Goal: Task Accomplishment & Management: Complete application form

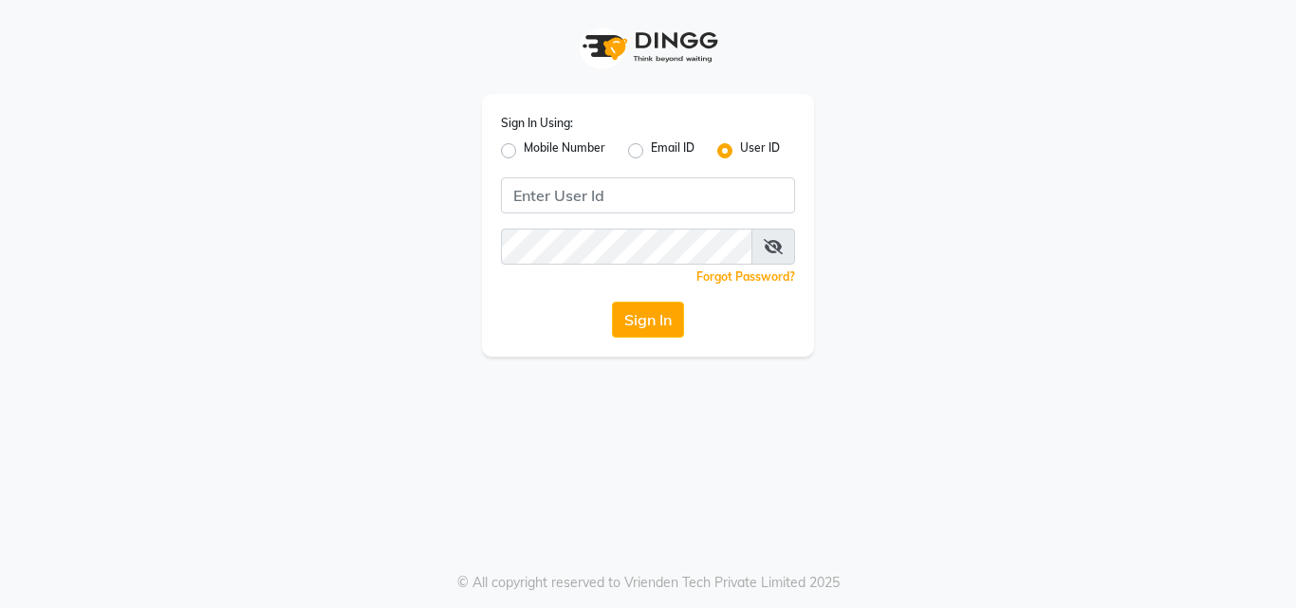
click at [524, 152] on label "Mobile Number" at bounding box center [565, 151] width 82 height 23
click at [524, 152] on input "Mobile Number" at bounding box center [530, 146] width 12 height 12
radio input "true"
radio input "false"
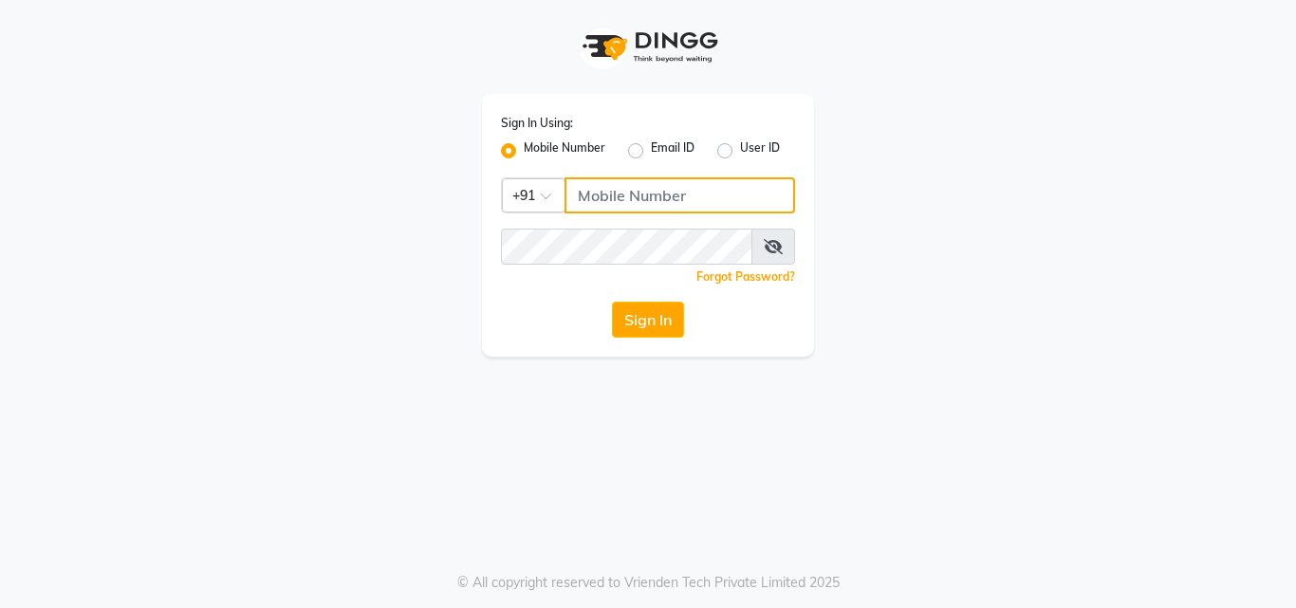
click at [648, 203] on input "Username" at bounding box center [680, 195] width 231 height 36
type input "9355000102"
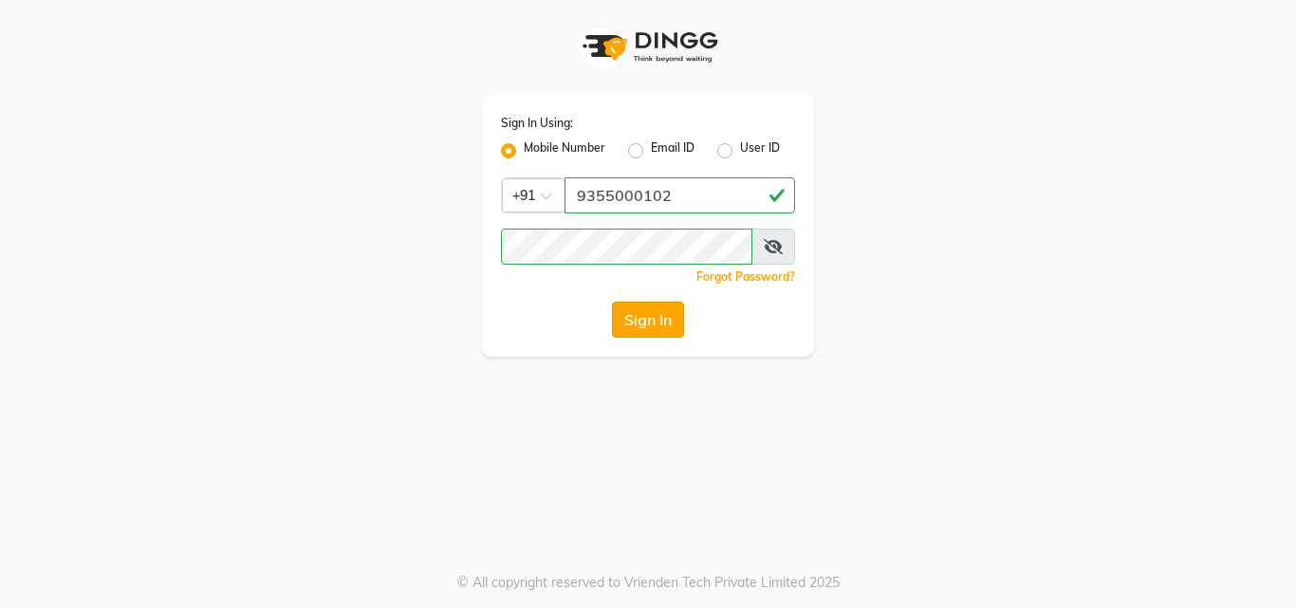
click at [659, 310] on button "Sign In" at bounding box center [648, 320] width 72 height 36
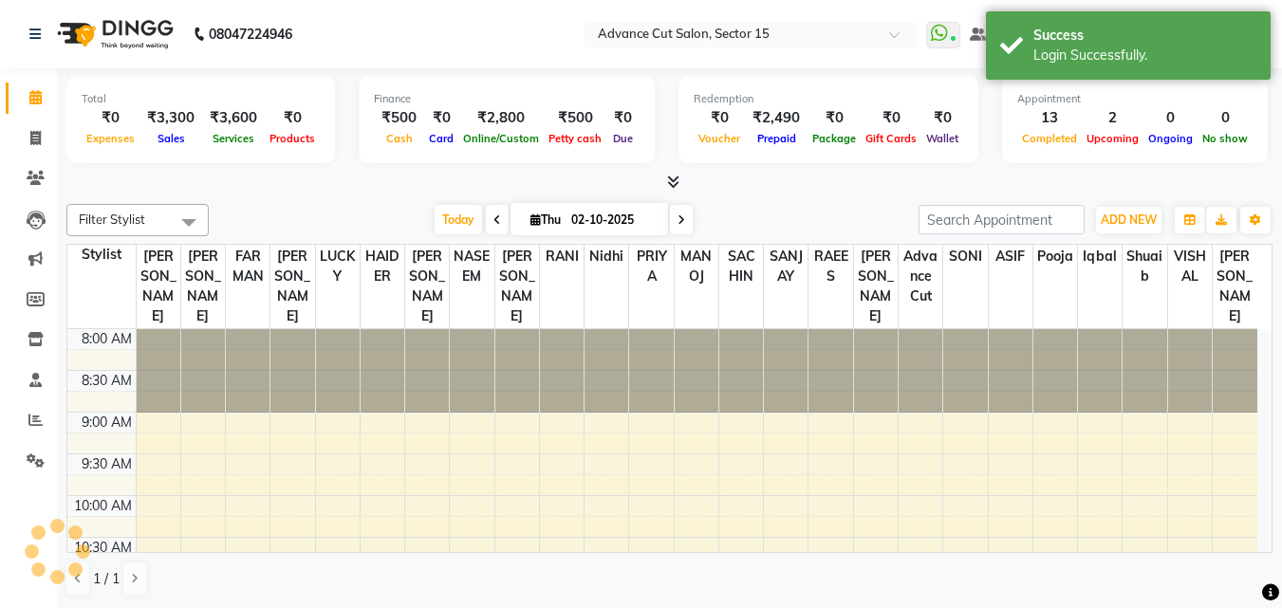
select select "en"
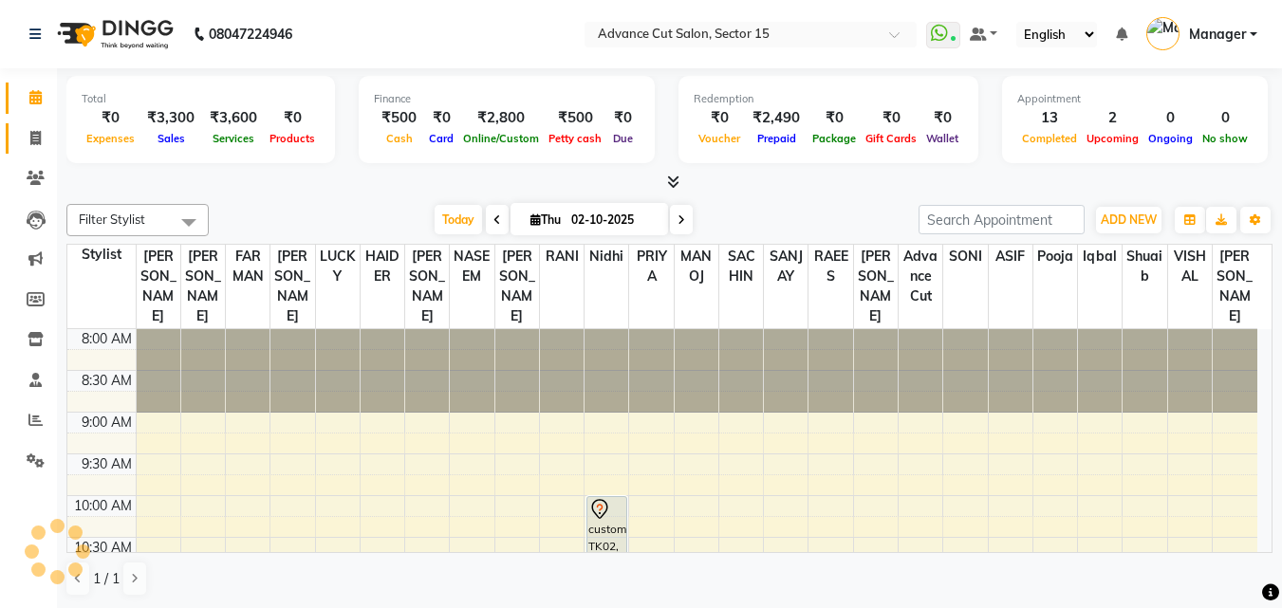
click at [31, 142] on icon at bounding box center [35, 138] width 10 height 14
select select "service"
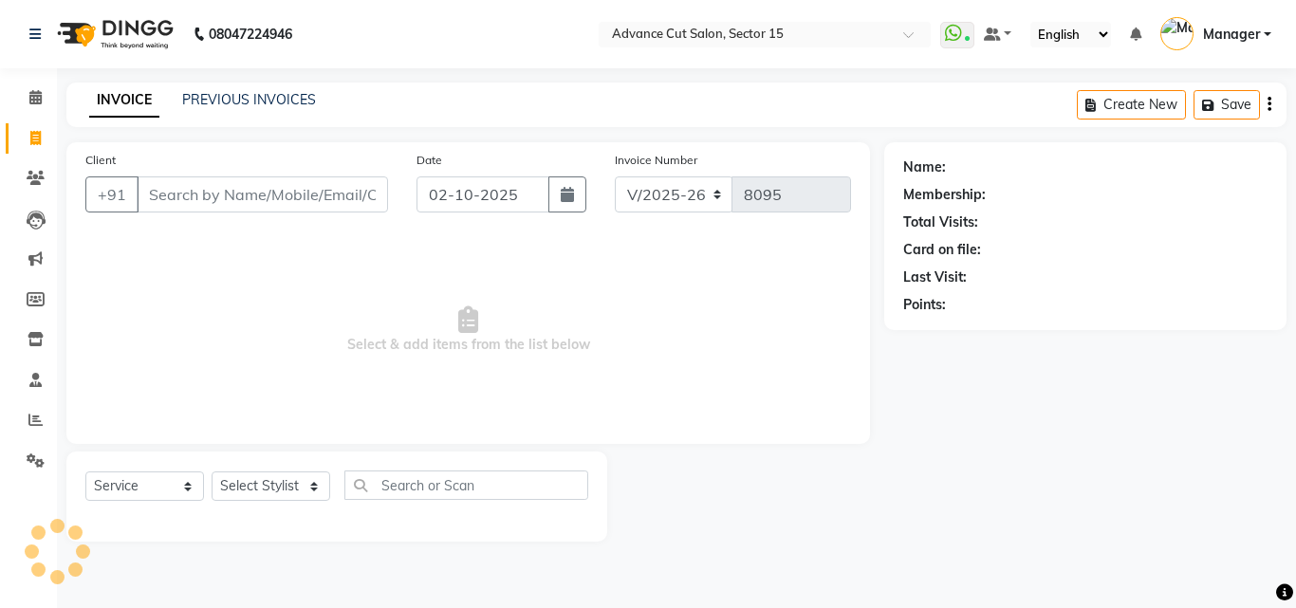
drag, startPoint x: 37, startPoint y: 140, endPoint x: 54, endPoint y: 130, distance: 20.0
click at [37, 140] on icon at bounding box center [35, 138] width 10 height 14
select select "service"
type input "8095"
select select "6255"
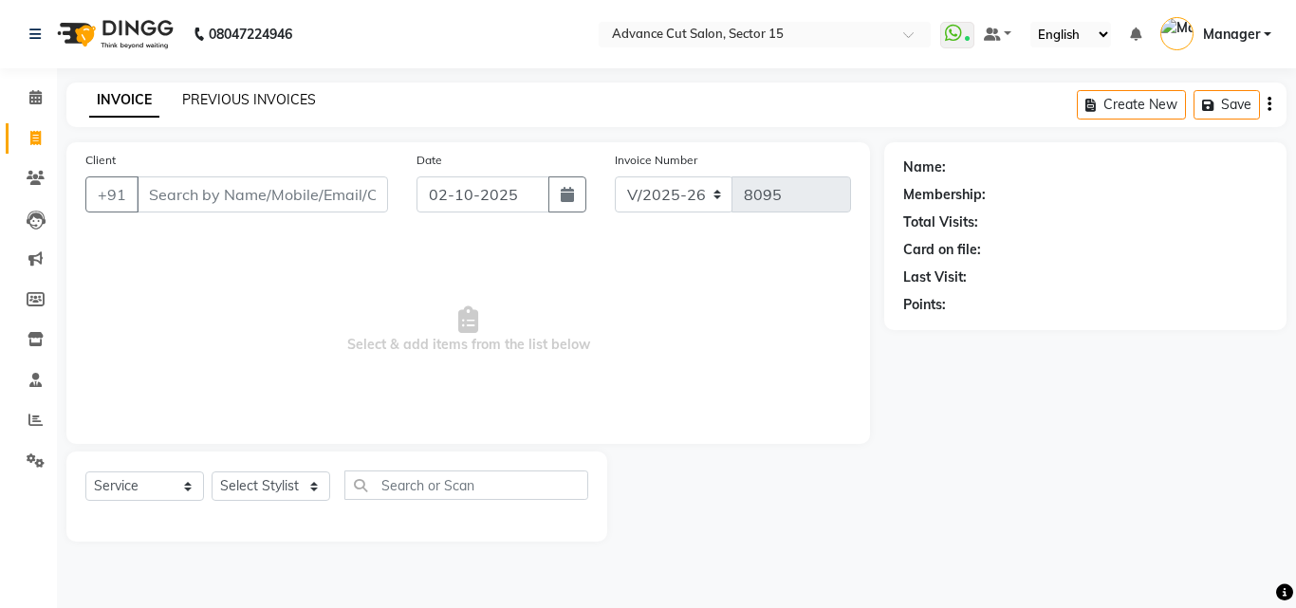
click at [251, 98] on link "PREVIOUS INVOICES" at bounding box center [249, 99] width 134 height 17
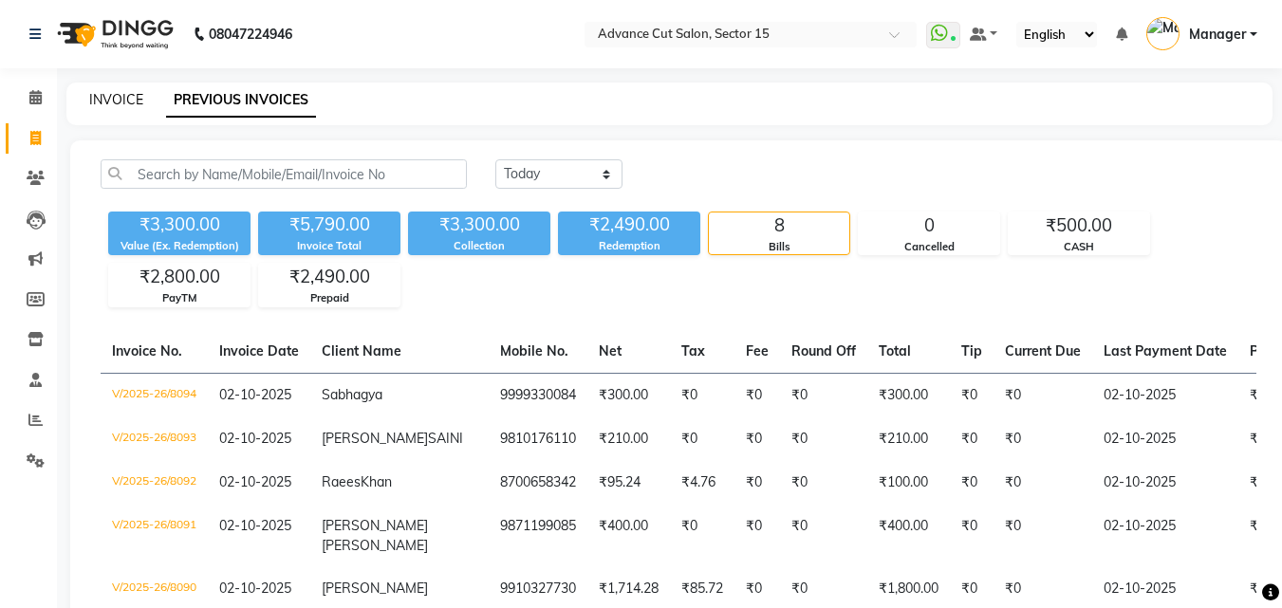
click at [123, 93] on link "INVOICE" at bounding box center [116, 99] width 54 height 17
select select "service"
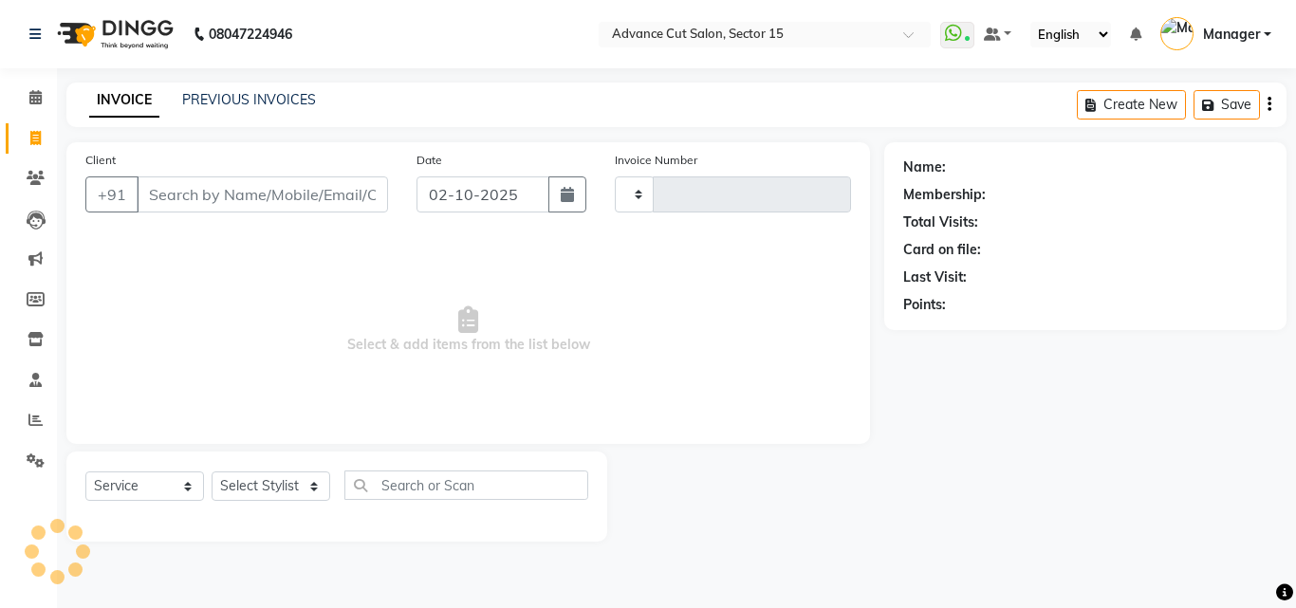
type input "8095"
select select "6255"
click at [290, 99] on link "PREVIOUS INVOICES" at bounding box center [249, 99] width 134 height 17
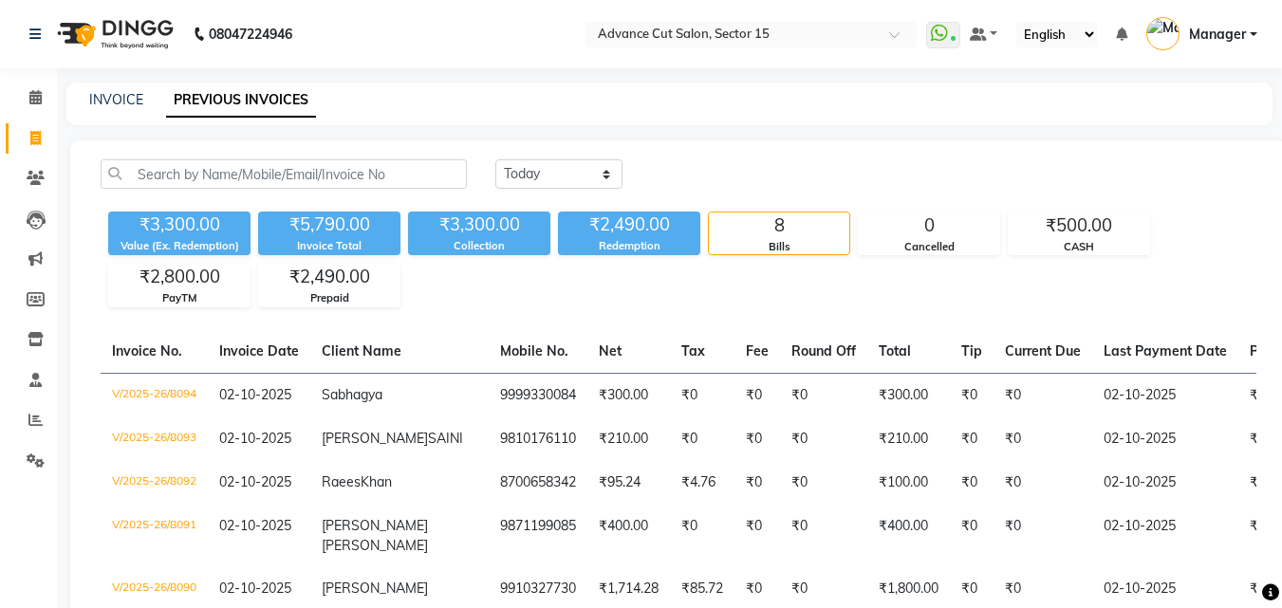
click at [120, 109] on div "INVOICE" at bounding box center [116, 100] width 54 height 20
click at [113, 106] on link "INVOICE" at bounding box center [116, 99] width 54 height 17
select select "service"
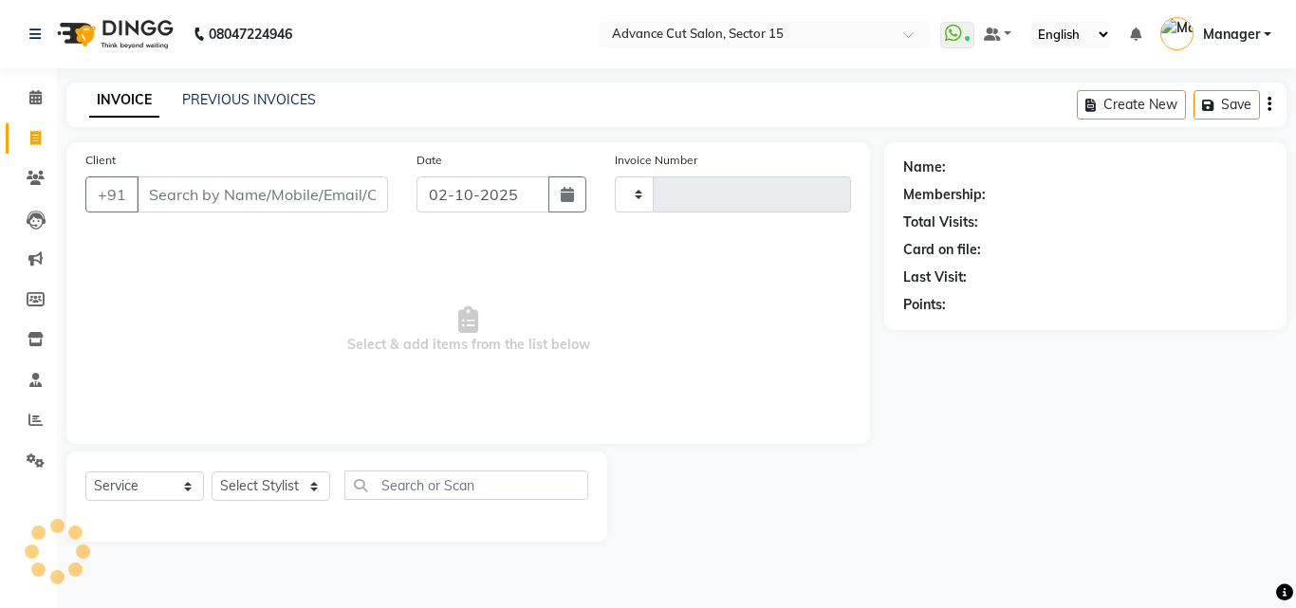
type input "8095"
select select "6255"
click at [242, 81] on div "08047224946 Select Location × Advance Cut Salon, Sector 15 WhatsApp Status ✕ St…" at bounding box center [648, 304] width 1296 height 608
click at [255, 104] on link "PREVIOUS INVOICES" at bounding box center [249, 99] width 134 height 17
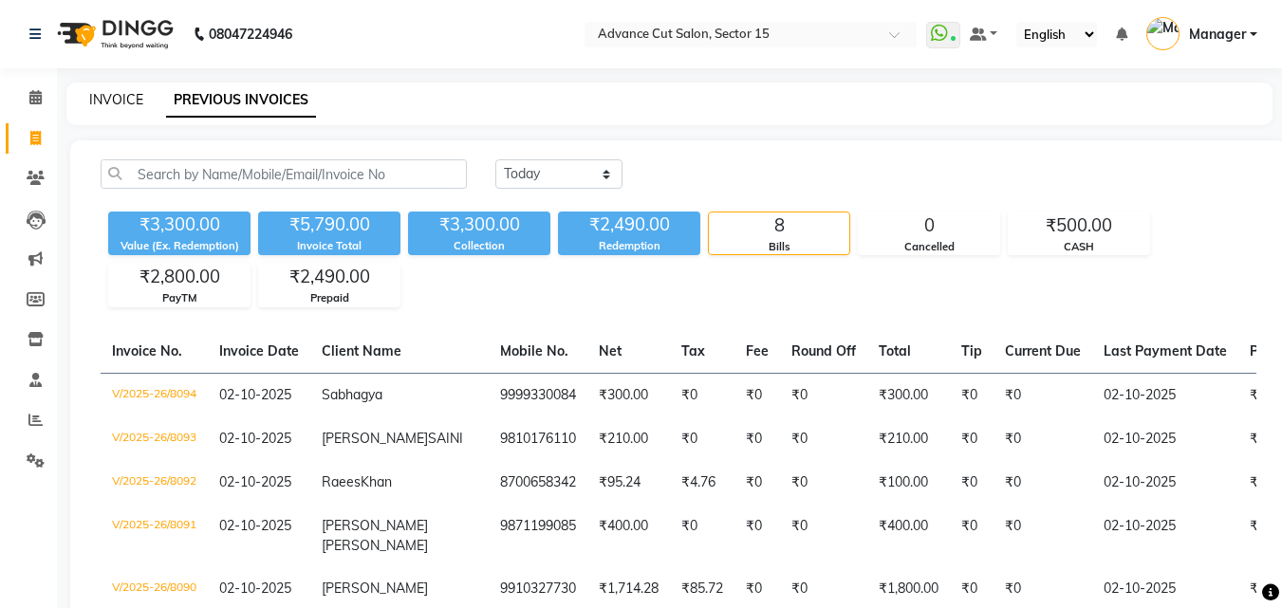
click at [116, 105] on link "INVOICE" at bounding box center [116, 99] width 54 height 17
select select "service"
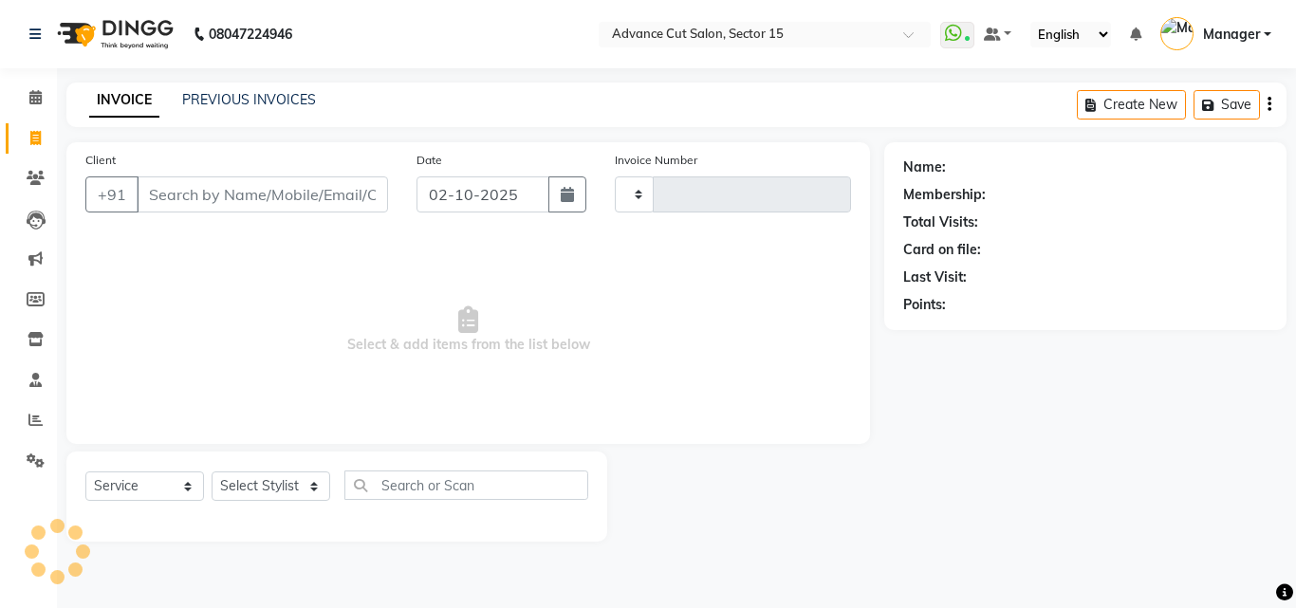
type input "8095"
select select "6255"
click at [309, 208] on input "Client" at bounding box center [262, 195] width 251 height 36
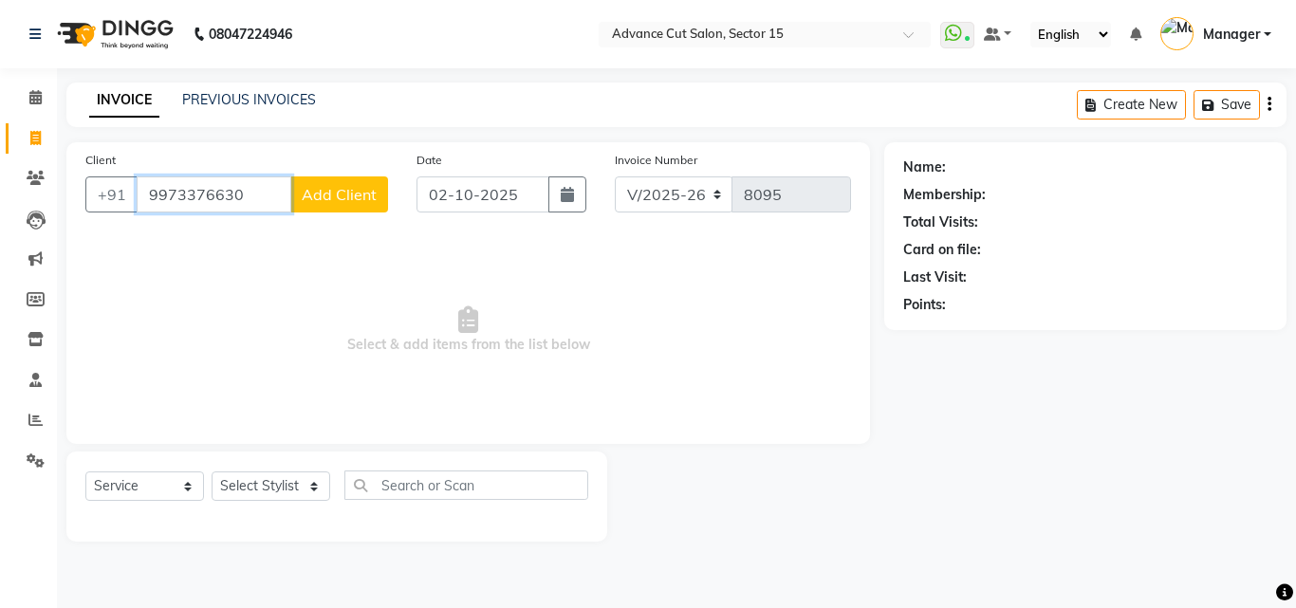
type input "9973376630"
click at [365, 203] on span "Add Client" at bounding box center [339, 194] width 75 height 19
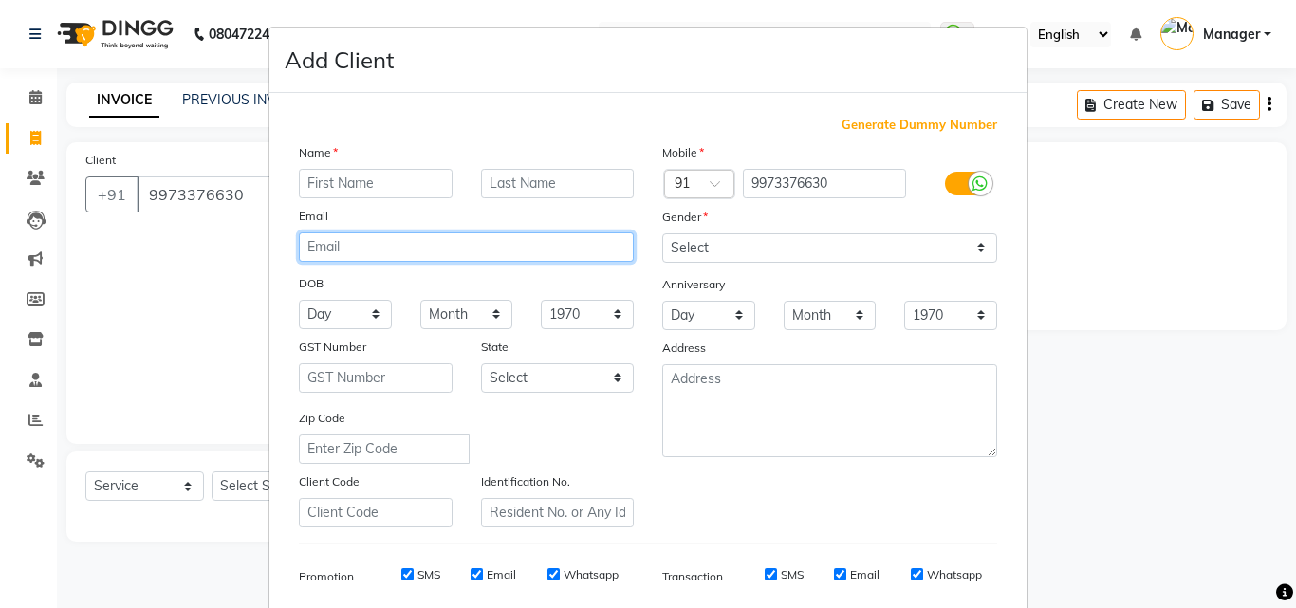
click at [354, 190] on div "Name Email DOB Day 01 02 03 04 05 06 07 08 09 10 11 12 13 14 15 16 17 18 19 20 …" at bounding box center [466, 334] width 363 height 385
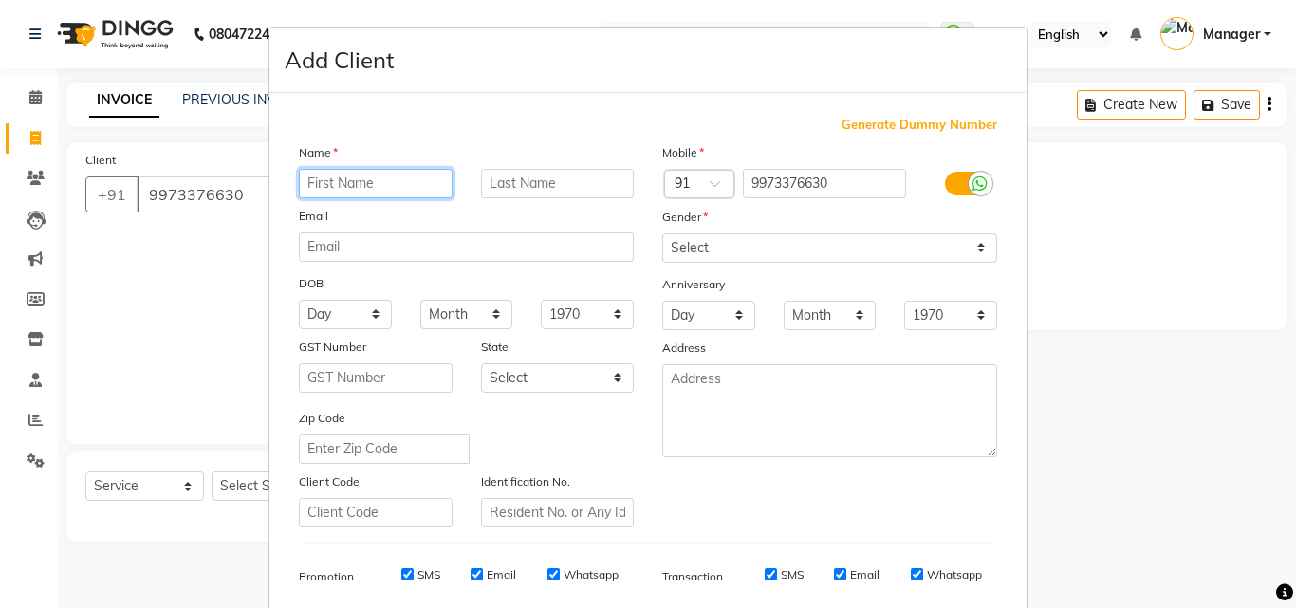
click at [353, 183] on input "text" at bounding box center [376, 183] width 154 height 29
click at [353, 182] on input "text" at bounding box center [376, 183] width 154 height 29
type input "customer"
click at [722, 212] on div "Gender" at bounding box center [829, 220] width 363 height 27
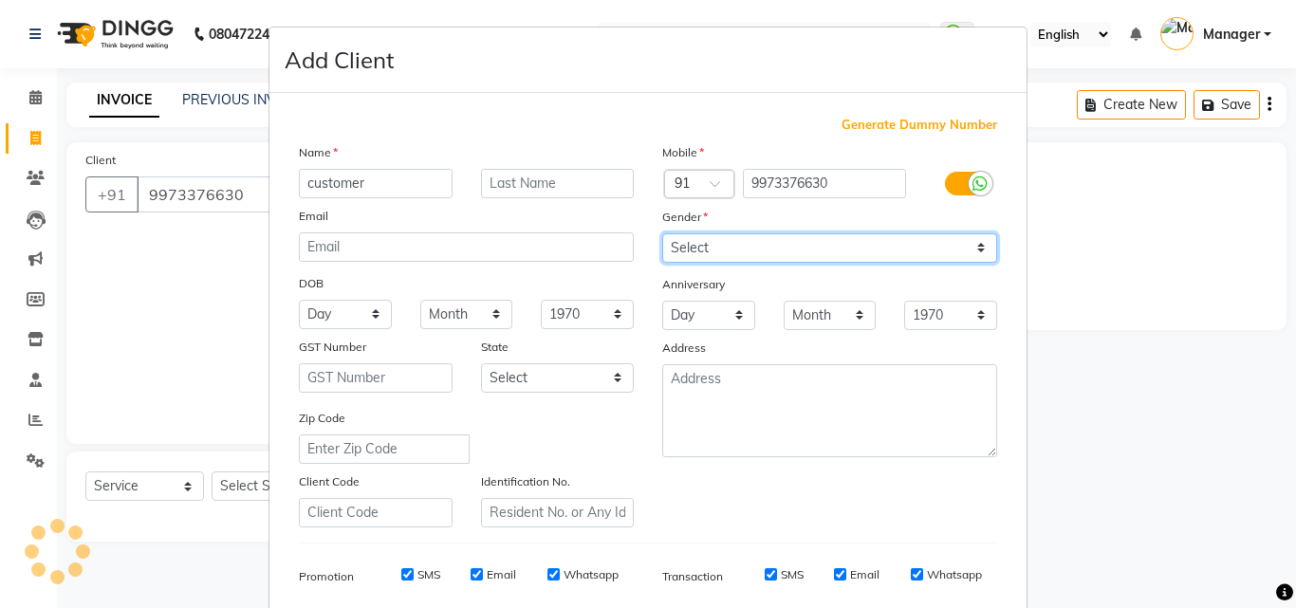
click at [708, 236] on select "Select Male Female Other Prefer Not To Say" at bounding box center [829, 247] width 335 height 29
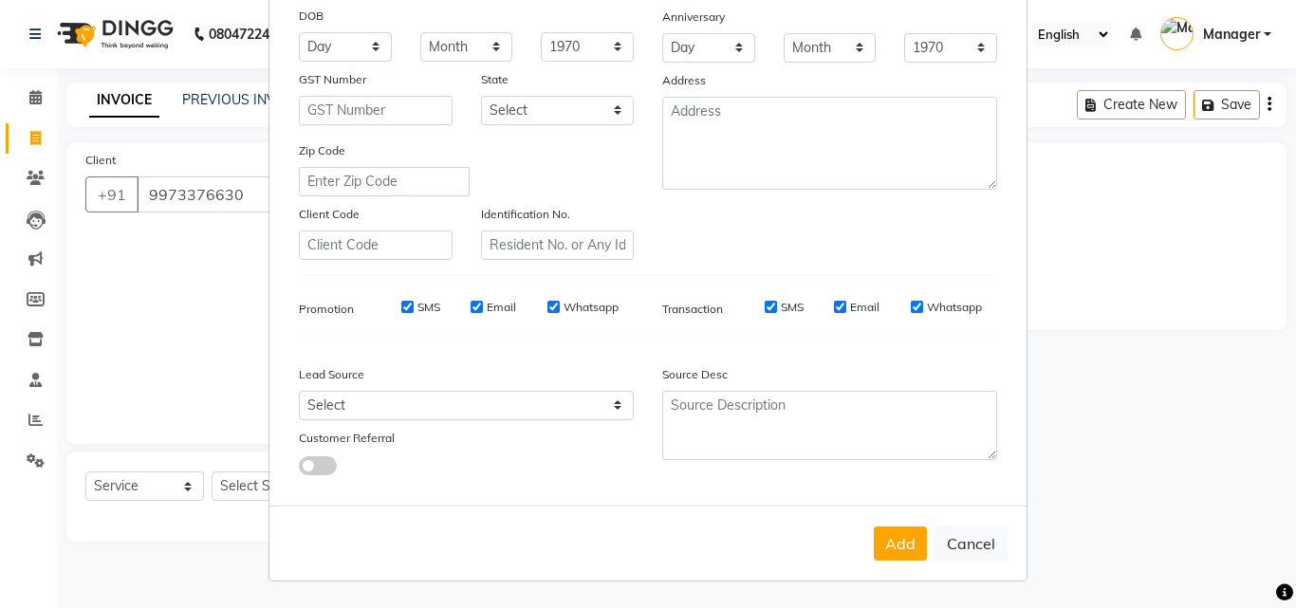
click at [716, 245] on div "Mobile Country Code × 91 9973376630 Gender Select Male Female Other Prefer Not …" at bounding box center [829, 67] width 363 height 385
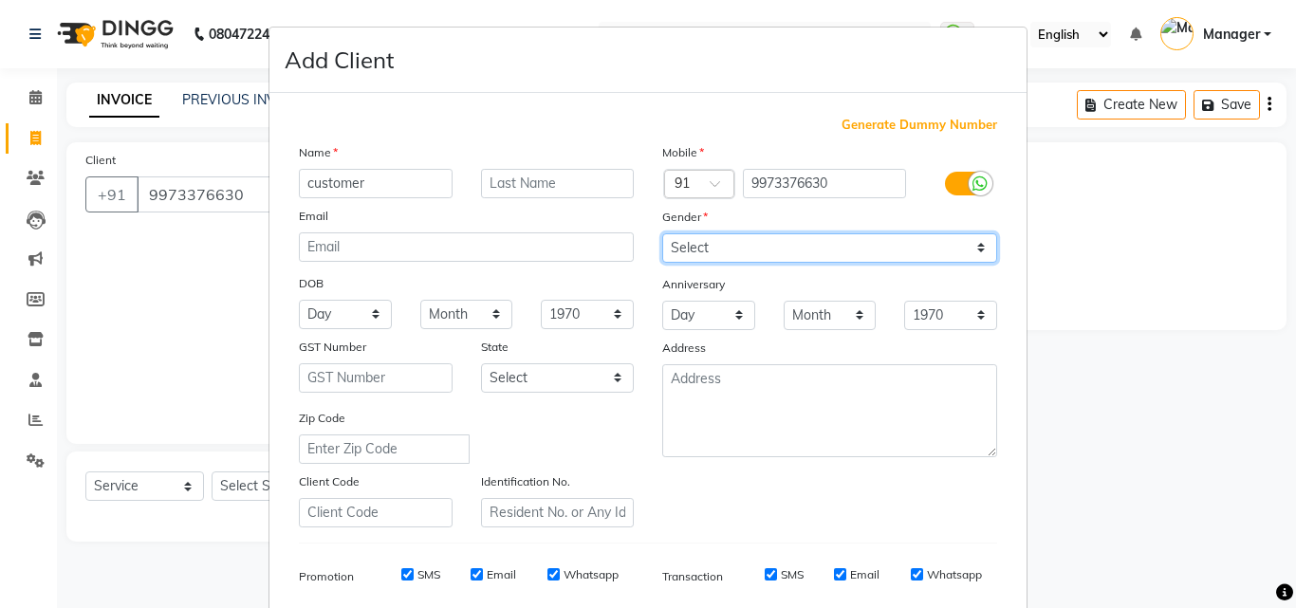
click at [733, 250] on select "Select Male Female Other Prefer Not To Say" at bounding box center [829, 247] width 335 height 29
click at [700, 247] on select "Select Male Female Other Prefer Not To Say" at bounding box center [829, 247] width 335 height 29
click at [706, 247] on select "Select Male Female Other Prefer Not To Say" at bounding box center [829, 247] width 335 height 29
select select "female"
click at [662, 233] on select "Select Male Female Other Prefer Not To Say" at bounding box center [829, 247] width 335 height 29
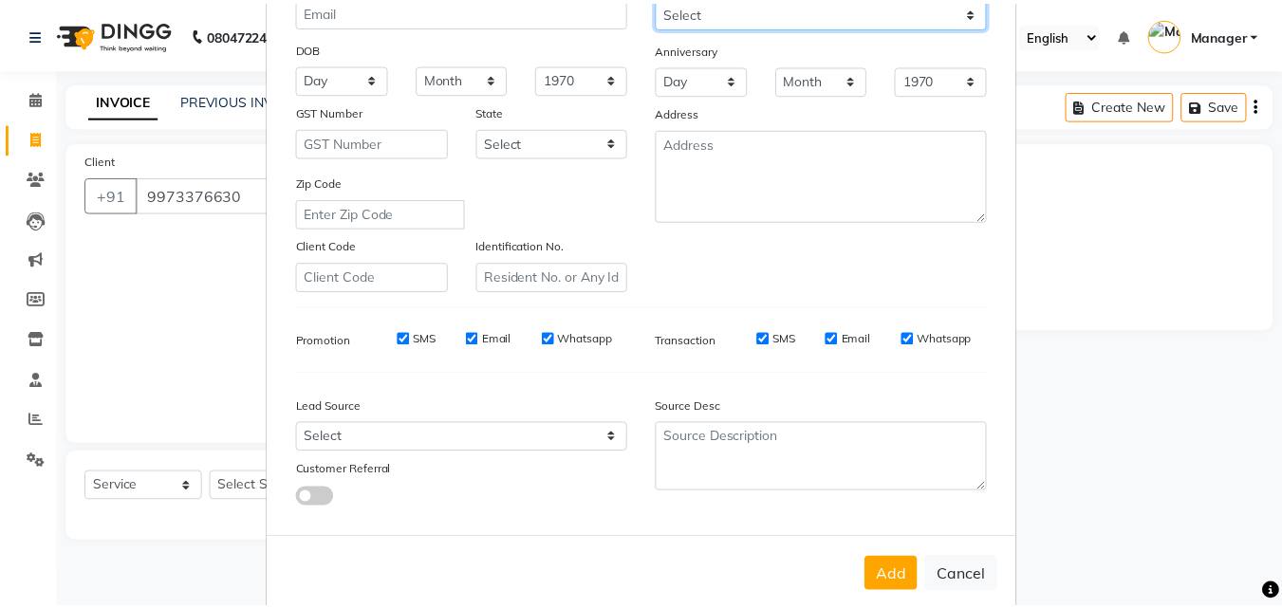
scroll to position [268, 0]
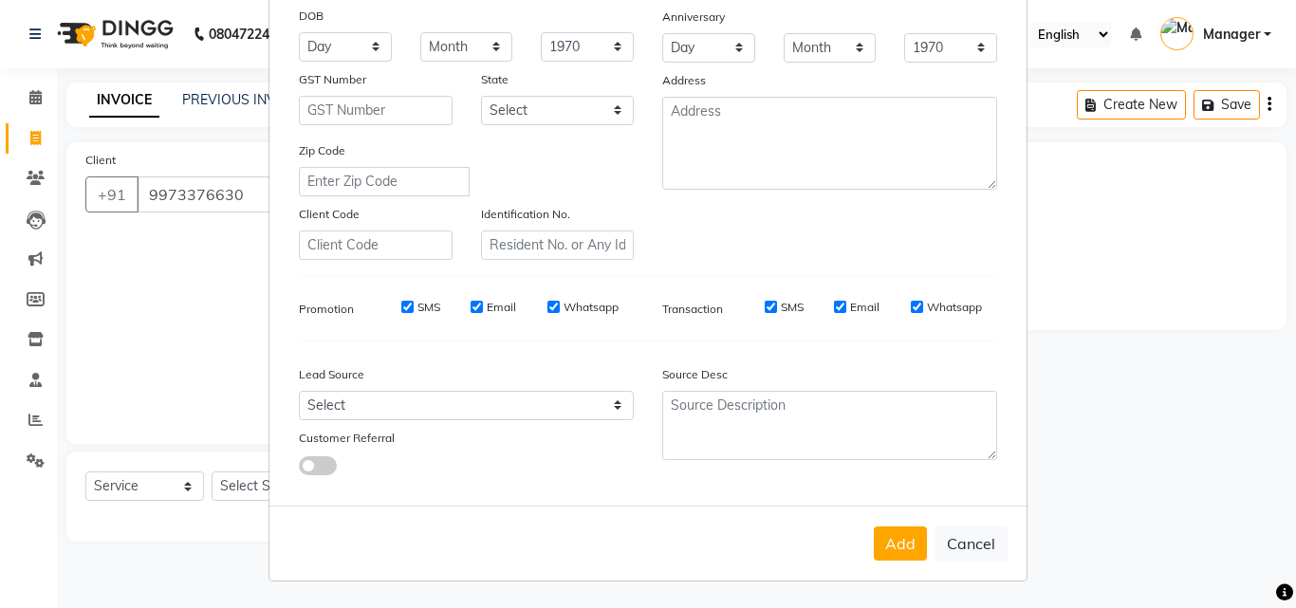
click at [897, 541] on button "Add" at bounding box center [900, 544] width 53 height 34
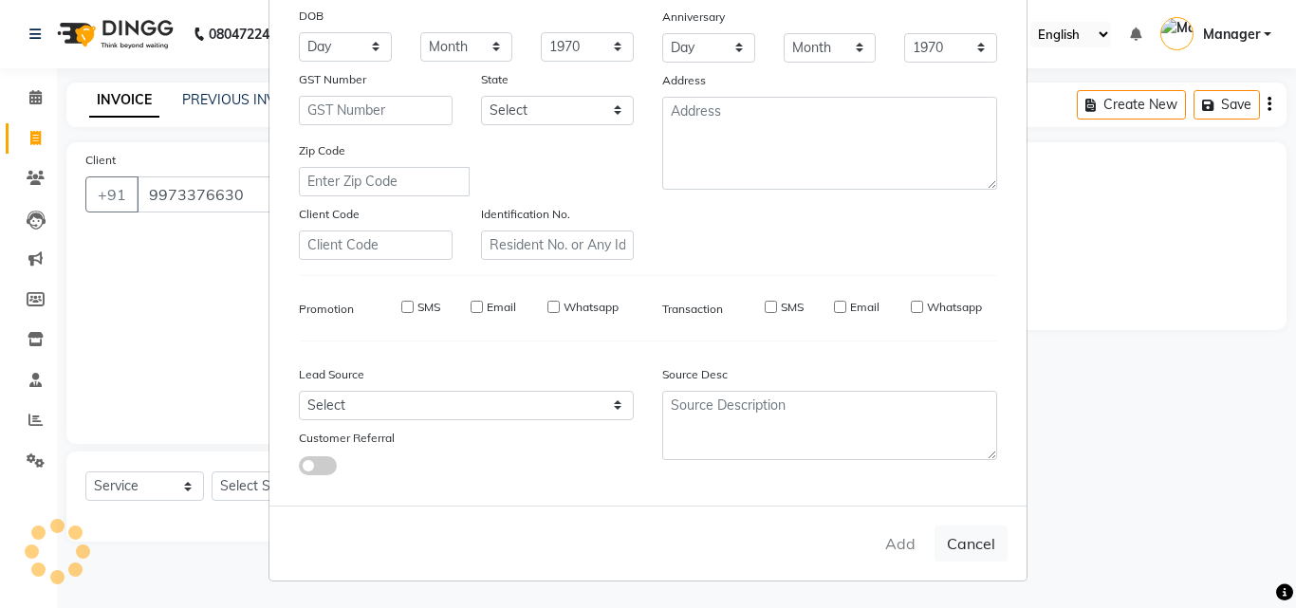
select select
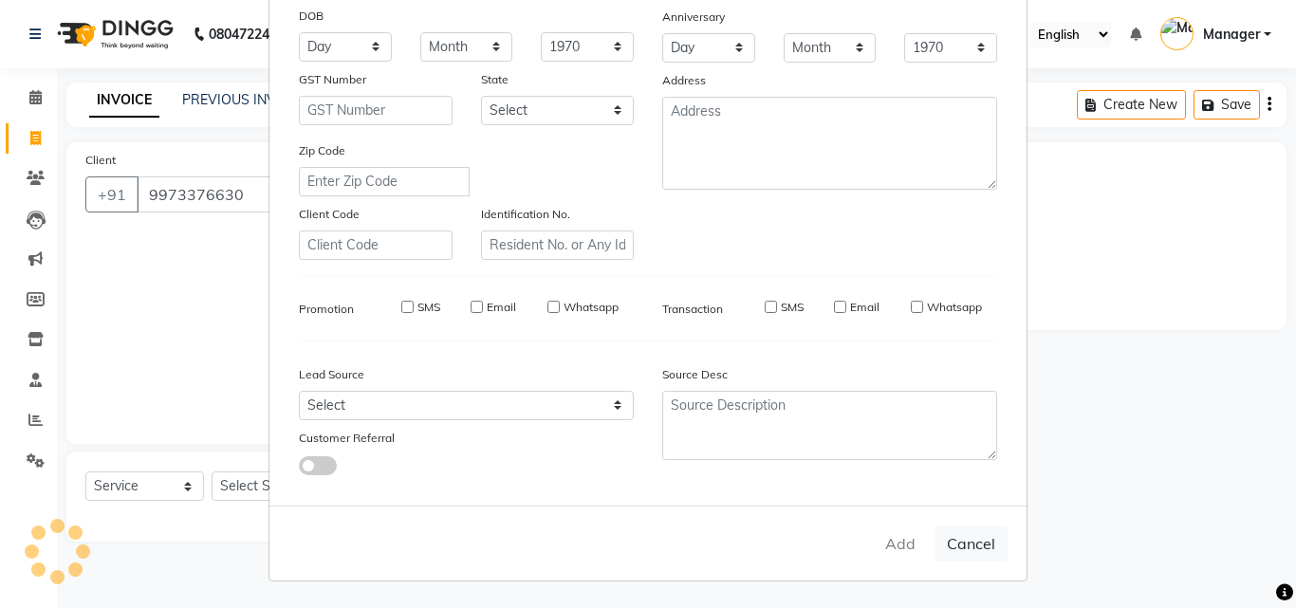
select select
checkbox input "false"
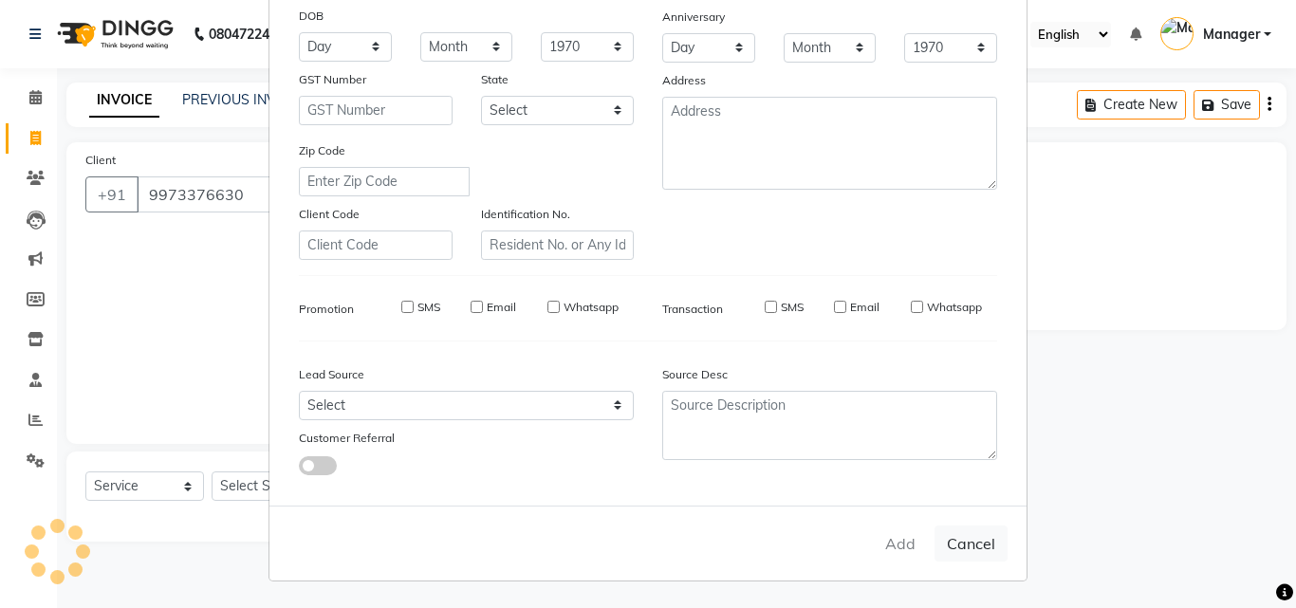
checkbox input "false"
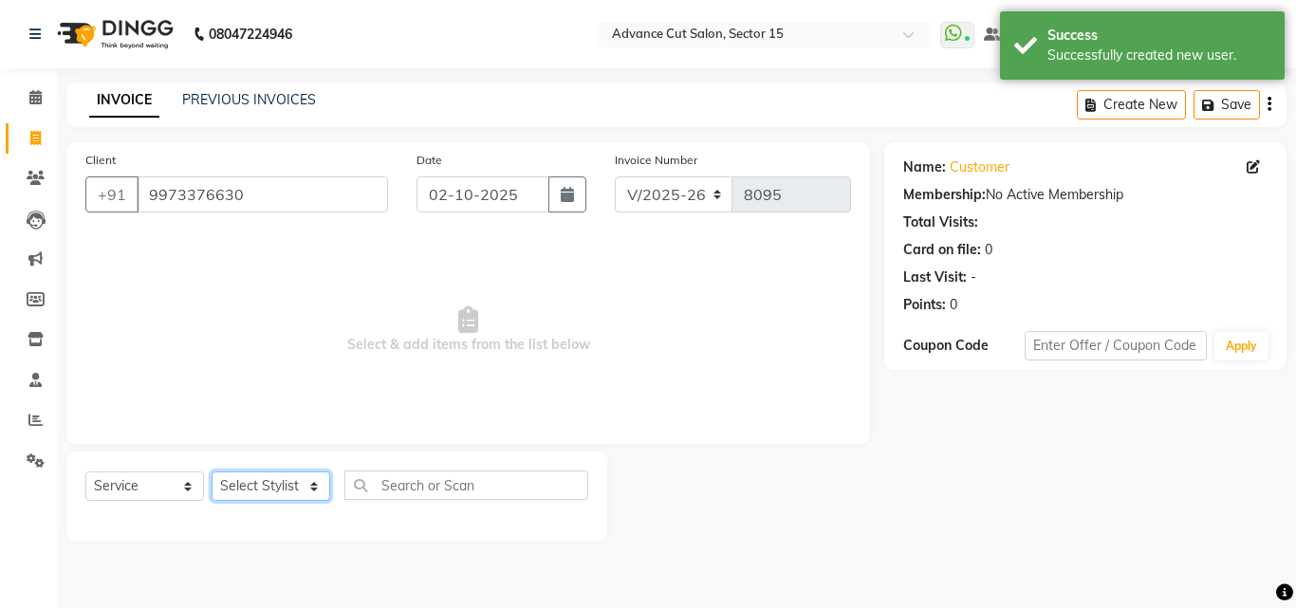
click at [317, 501] on select "Select Stylist Advance Cut ASIF FARMAN HAIDER Iqbal KASHISH LUCKY Manager MANOJ…" at bounding box center [271, 486] width 119 height 29
click at [314, 496] on select "Select Stylist Advance Cut ASIF FARMAN HAIDER Iqbal KASHISH LUCKY Manager MANOJ…" at bounding box center [271, 486] width 119 height 29
click at [310, 486] on select "Select Stylist Advance Cut ASIF FARMAN HAIDER Iqbal KASHISH LUCKY Manager MANOJ…" at bounding box center [271, 486] width 119 height 29
select select "91523"
click at [212, 472] on select "Select Stylist Advance Cut ASIF FARMAN HAIDER Iqbal KASHISH LUCKY Manager MANOJ…" at bounding box center [271, 486] width 119 height 29
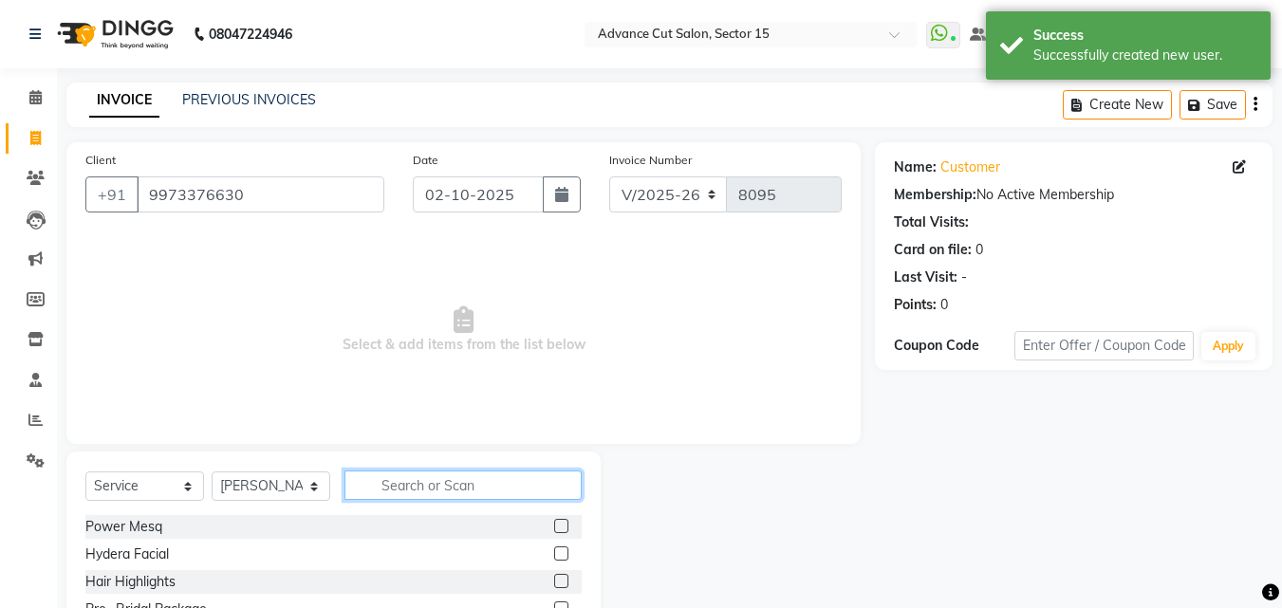
click at [416, 479] on input "text" at bounding box center [462, 485] width 237 height 29
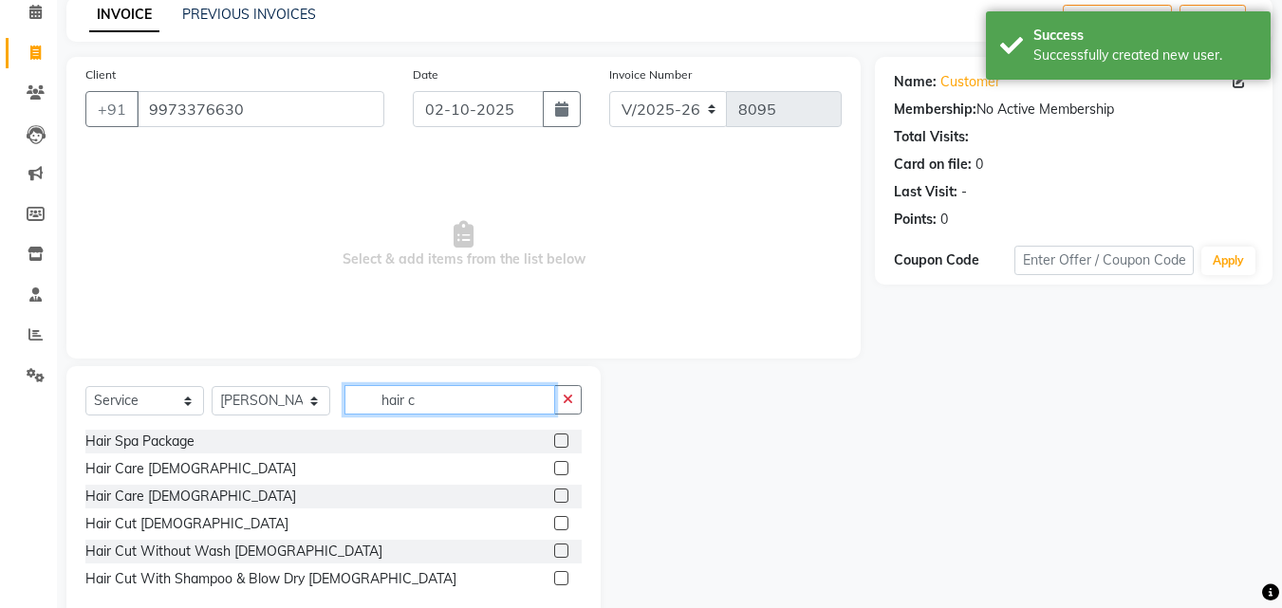
scroll to position [127, 0]
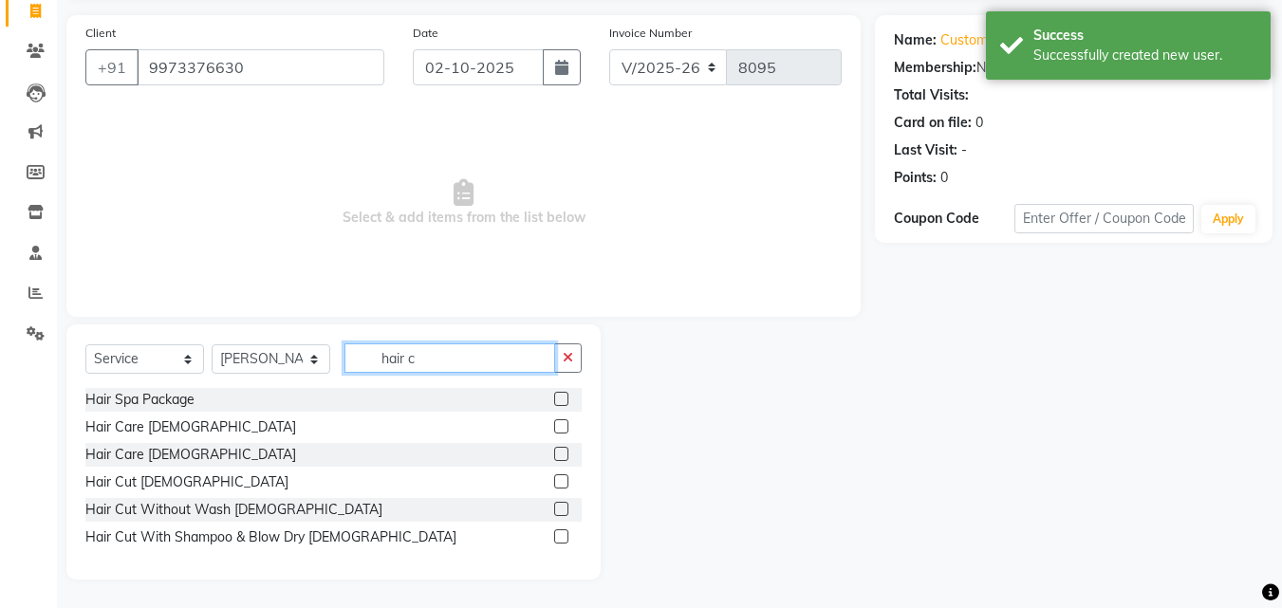
type input "hair c"
click at [113, 489] on div "Hair Cut Male" at bounding box center [186, 483] width 203 height 20
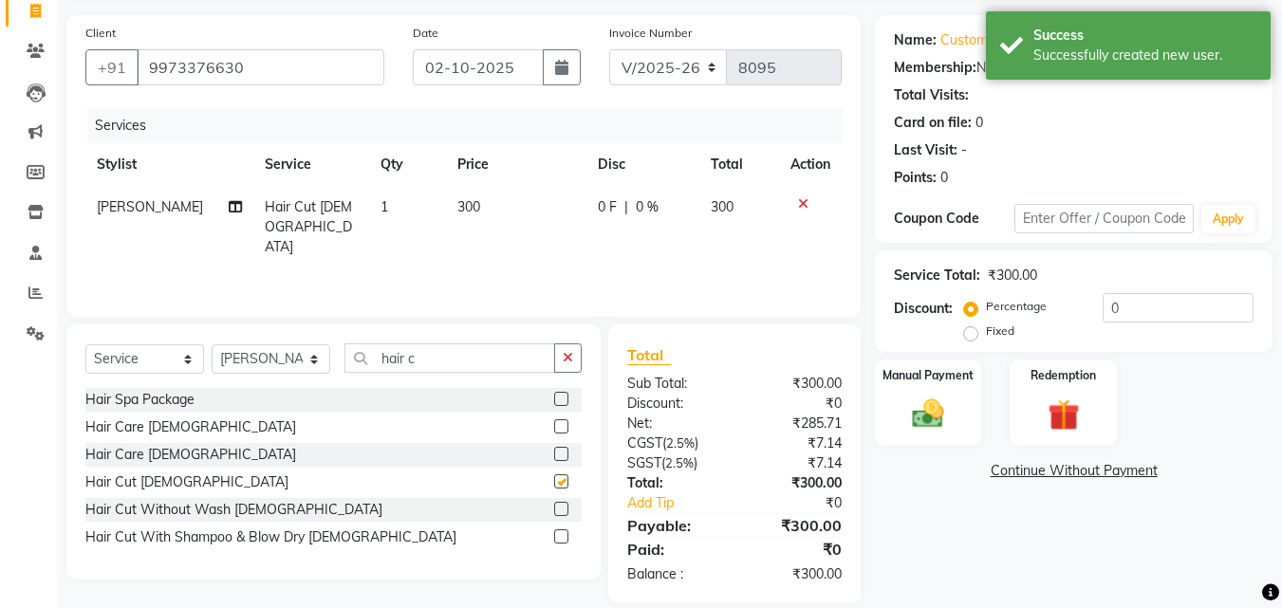
checkbox input "false"
drag, startPoint x: 274, startPoint y: 376, endPoint x: 287, endPoint y: 357, distance: 22.6
click at [274, 374] on div "Select Service Product Membership Package Voucher Prepaid Gift Card Select Styl…" at bounding box center [333, 366] width 496 height 45
click at [287, 357] on select "Select Stylist Advance Cut ASIF FARMAN HAIDER Iqbal KASHISH LUCKY Manager MANOJ…" at bounding box center [271, 358] width 119 height 29
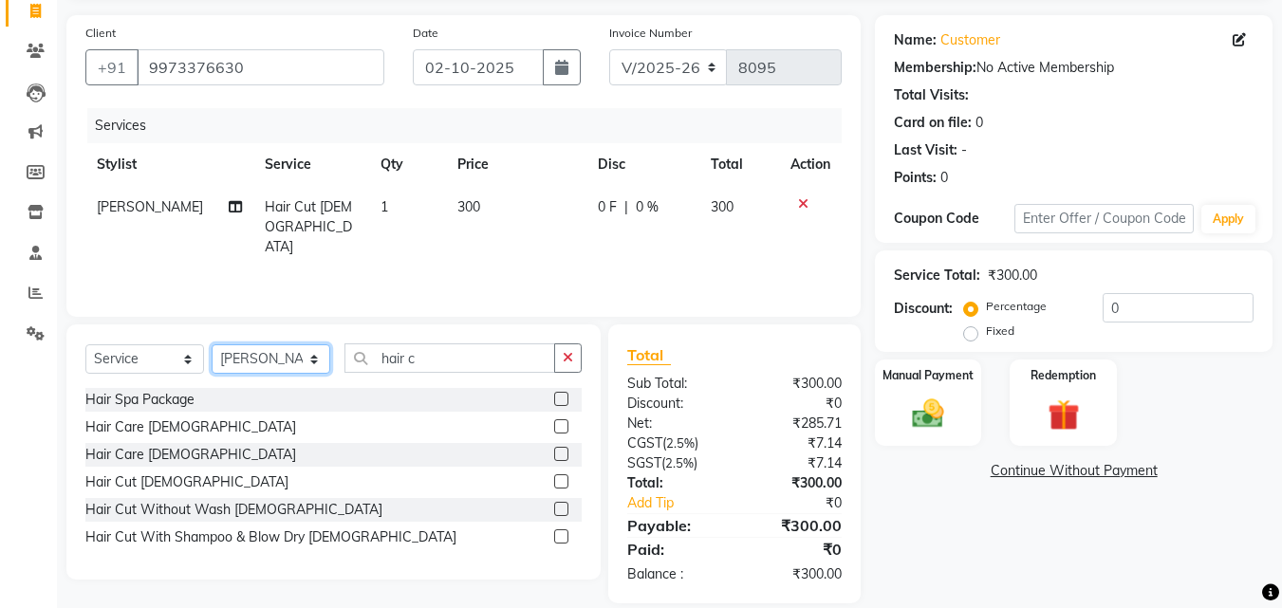
click at [287, 356] on select "Select Stylist Advance Cut ASIF FARMAN HAIDER Iqbal KASHISH LUCKY Manager MANOJ…" at bounding box center [271, 358] width 119 height 29
click at [287, 368] on select "Select Stylist Advance Cut ASIF FARMAN HAIDER Iqbal KASHISH LUCKY Manager MANOJ…" at bounding box center [271, 358] width 119 height 29
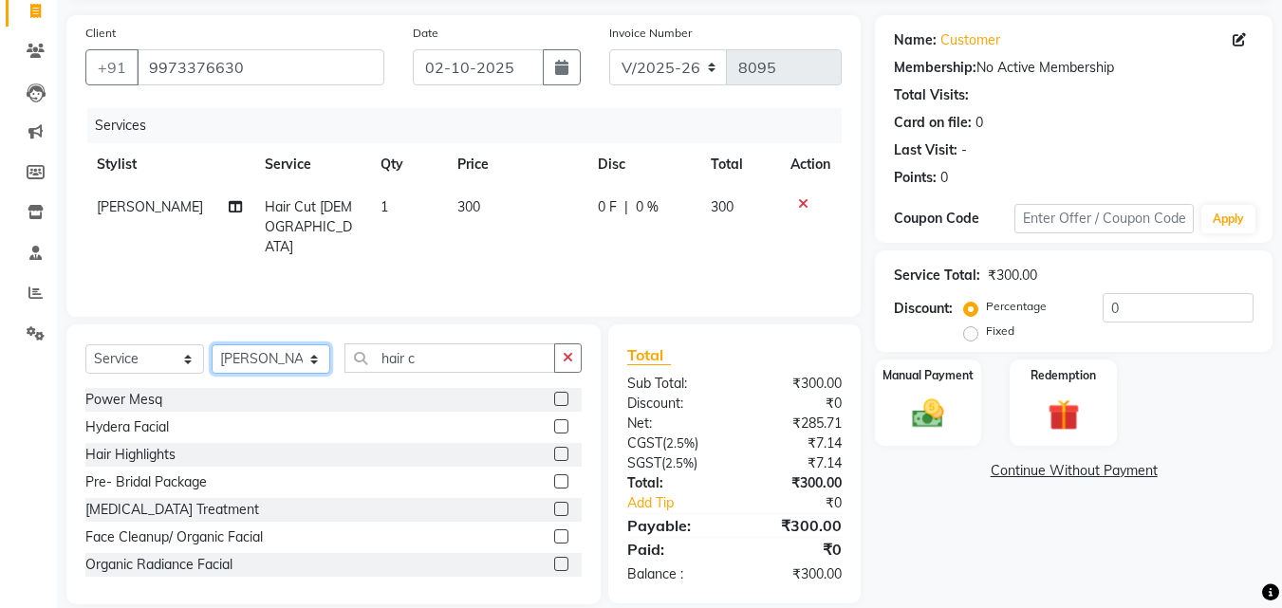
click at [287, 368] on select "Select Stylist Advance Cut ASIF FARMAN HAIDER Iqbal KASHISH LUCKY Manager MANOJ…" at bounding box center [271, 358] width 119 height 29
click at [295, 368] on select "Select Stylist Advance Cut ASIF FARMAN HAIDER Iqbal KASHISH LUCKY Manager MANOJ…" at bounding box center [271, 358] width 119 height 29
select select "46504"
click at [212, 344] on select "Select Stylist Advance Cut ASIF FARMAN HAIDER Iqbal KASHISH LUCKY Manager MANOJ…" at bounding box center [271, 358] width 119 height 29
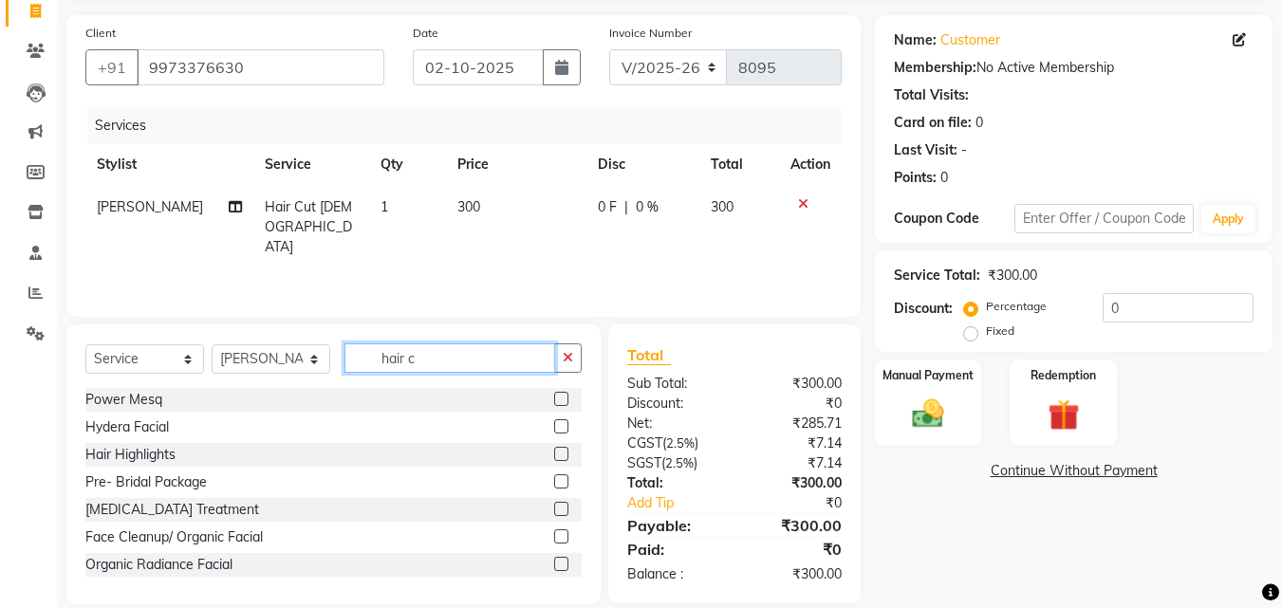
click at [514, 347] on input "hair c" at bounding box center [449, 358] width 211 height 29
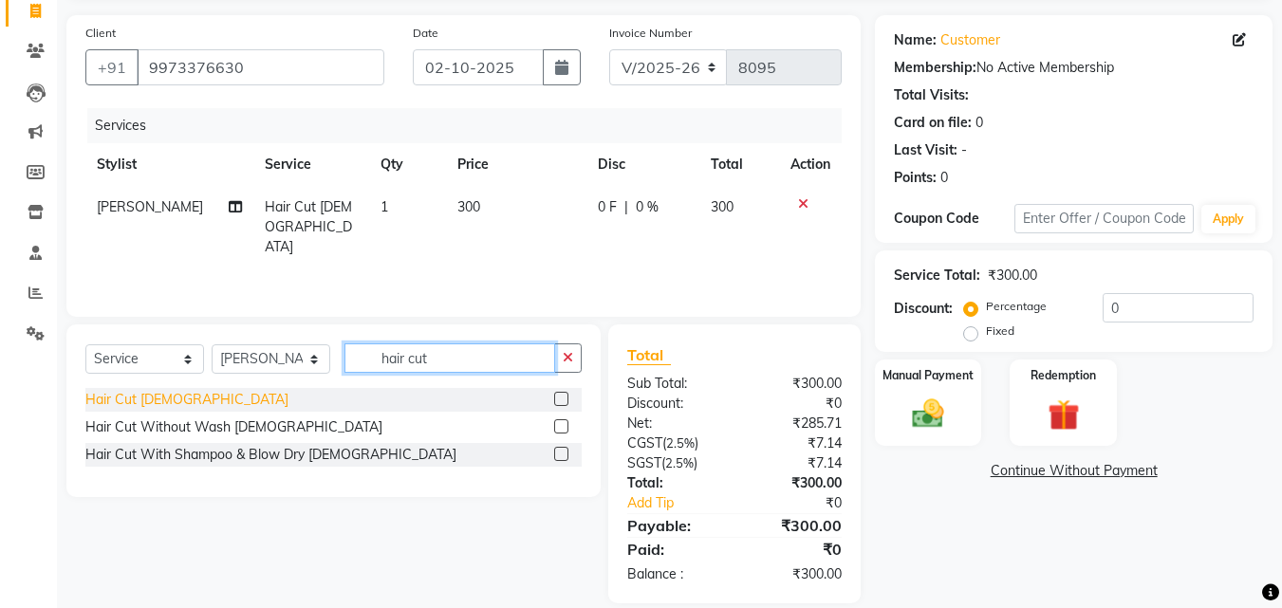
type input "hair cut"
click at [119, 399] on div "Hair Cut Male" at bounding box center [186, 400] width 203 height 20
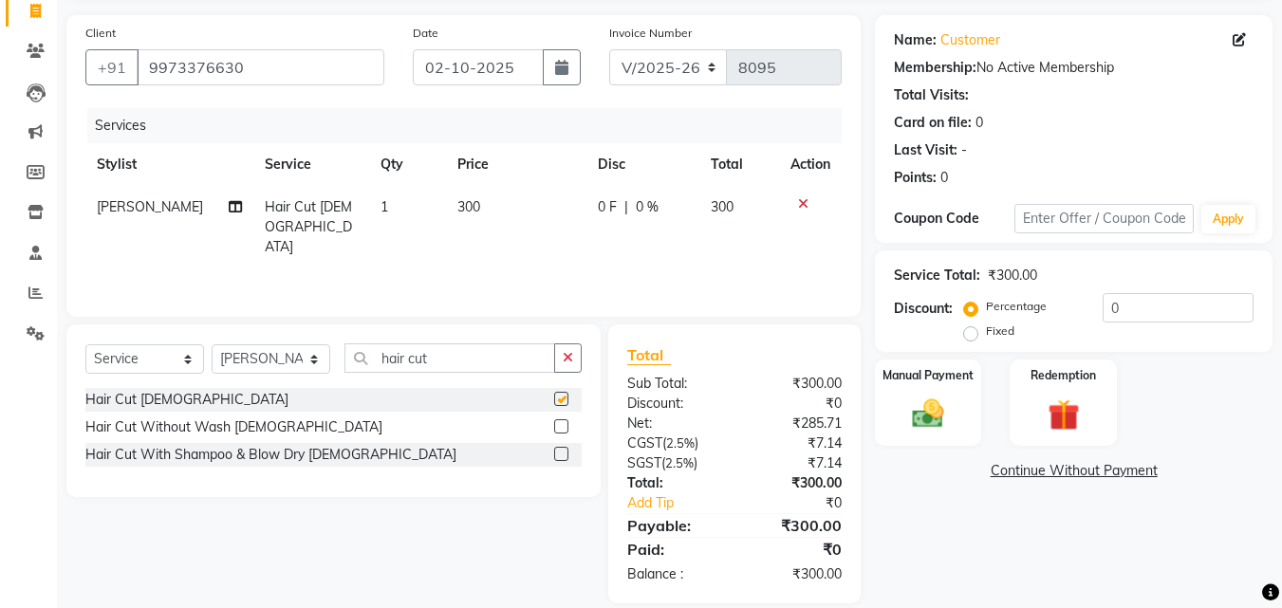
checkbox input "false"
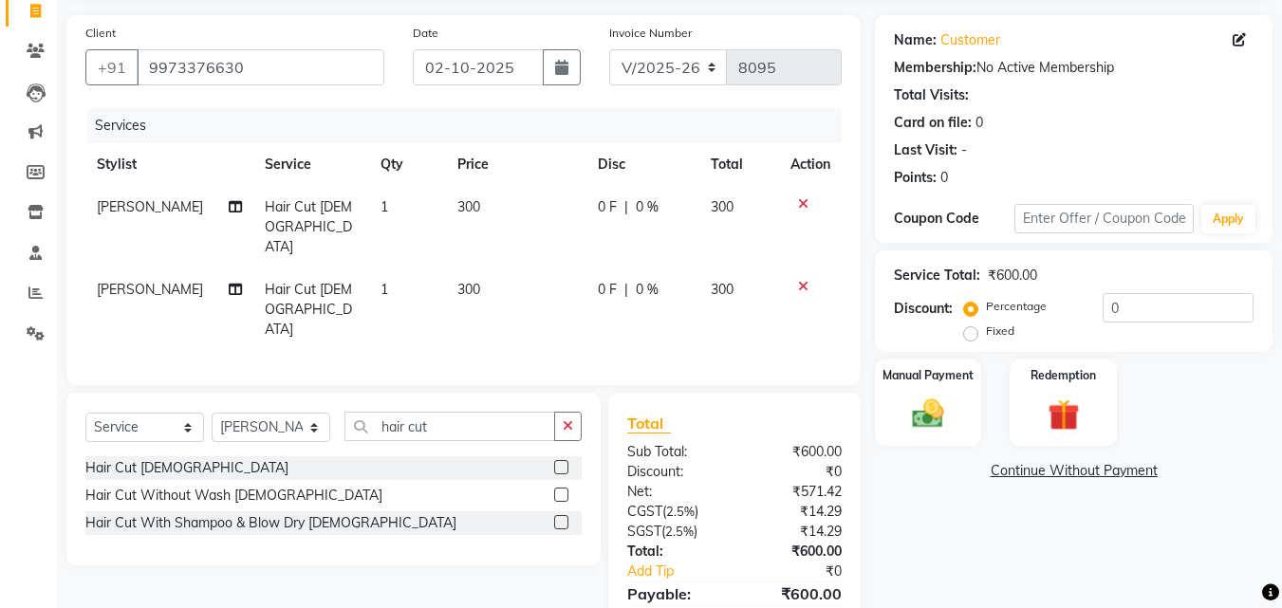
click at [557, 412] on button "button" at bounding box center [568, 426] width 28 height 29
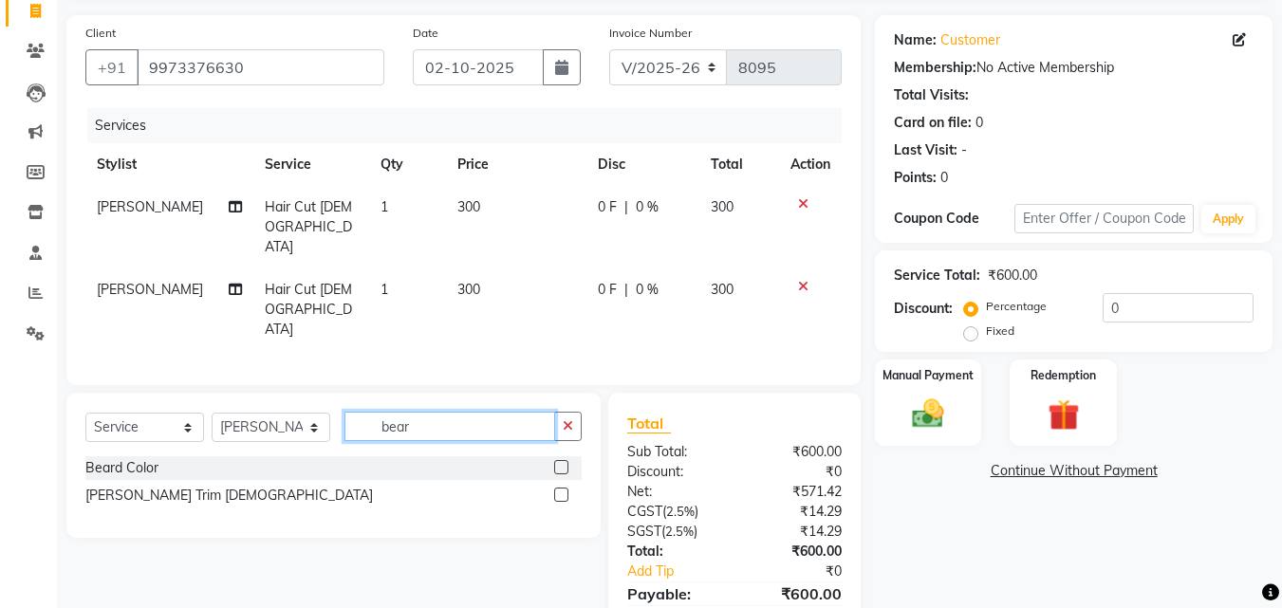
type input "bear"
click at [132, 456] on div "Beard Color Beard Trim Male" at bounding box center [333, 487] width 496 height 63
click at [138, 486] on div "Beard Trim Male" at bounding box center [229, 496] width 288 height 20
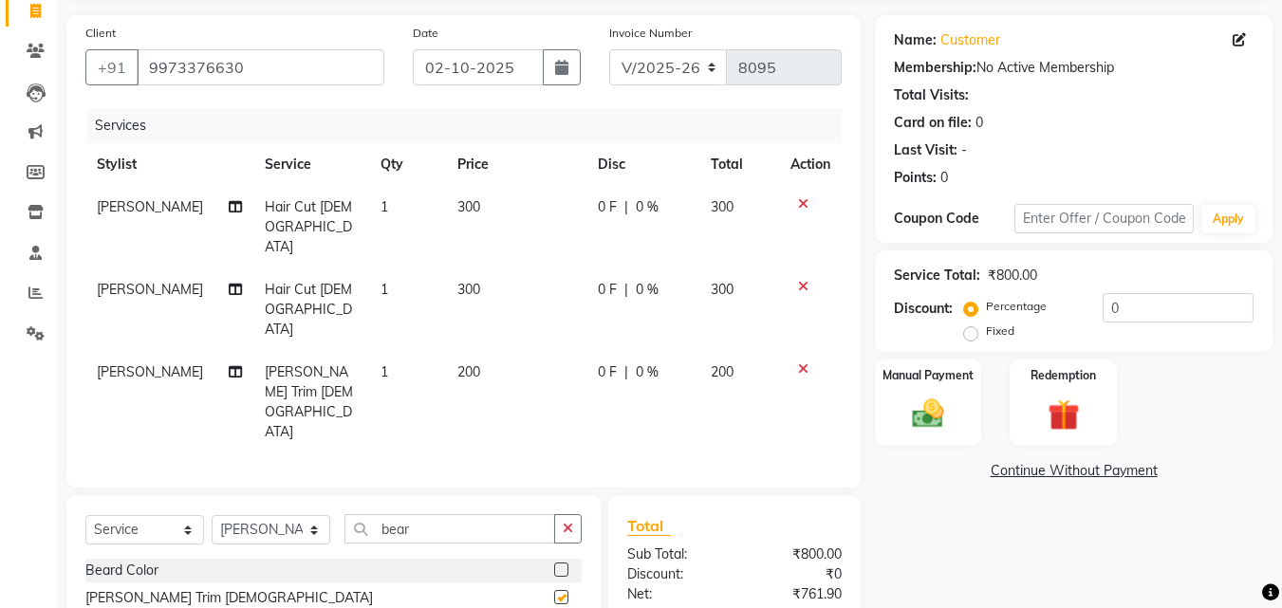
checkbox input "false"
click at [934, 456] on div "Name: Customer Membership: No Active Membership Total Visits: Card on file: 0 L…" at bounding box center [1081, 394] width 412 height 759
click at [958, 400] on div "Manual Payment" at bounding box center [928, 403] width 111 height 90
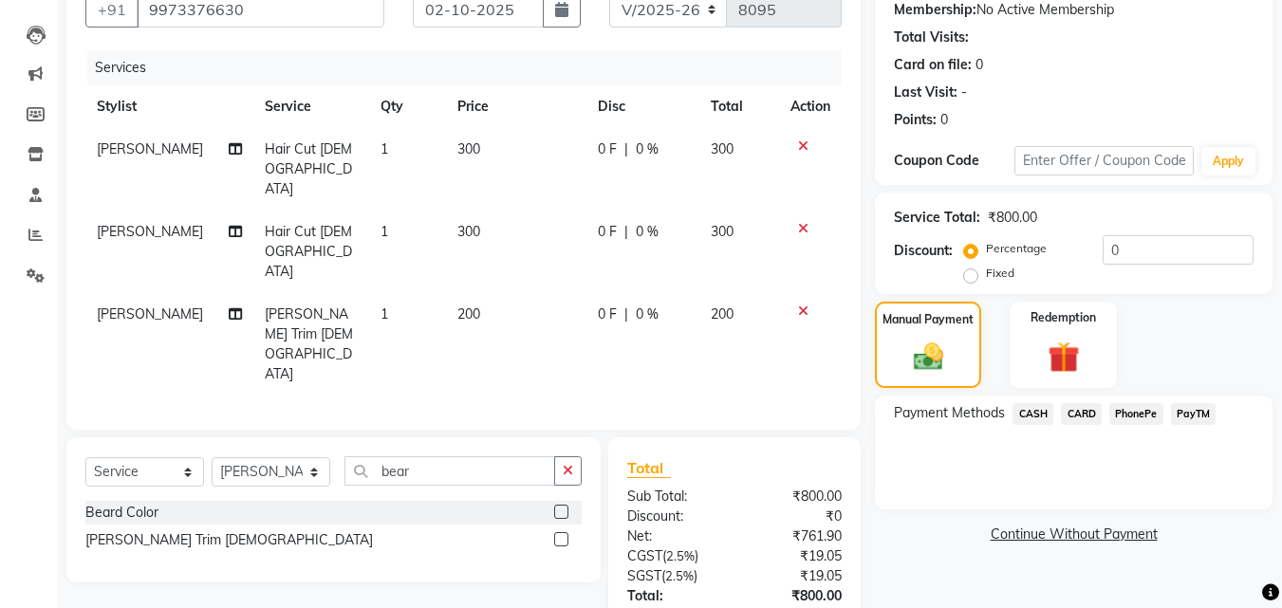
scroll to position [216, 0]
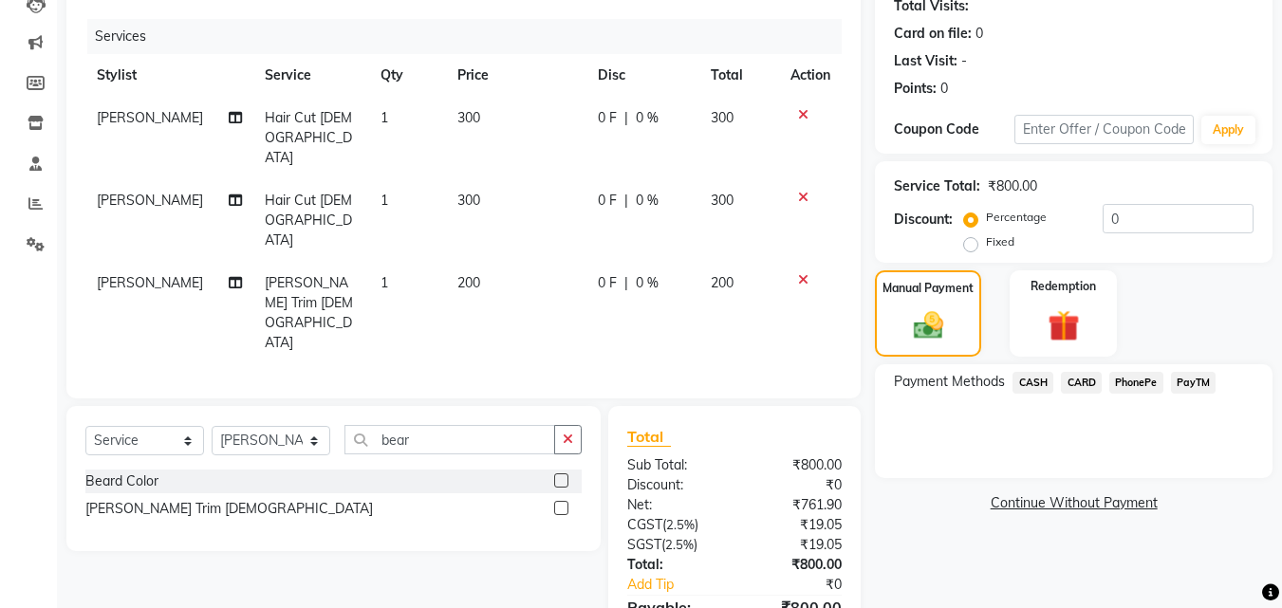
click at [1051, 381] on span "CASH" at bounding box center [1033, 383] width 41 height 22
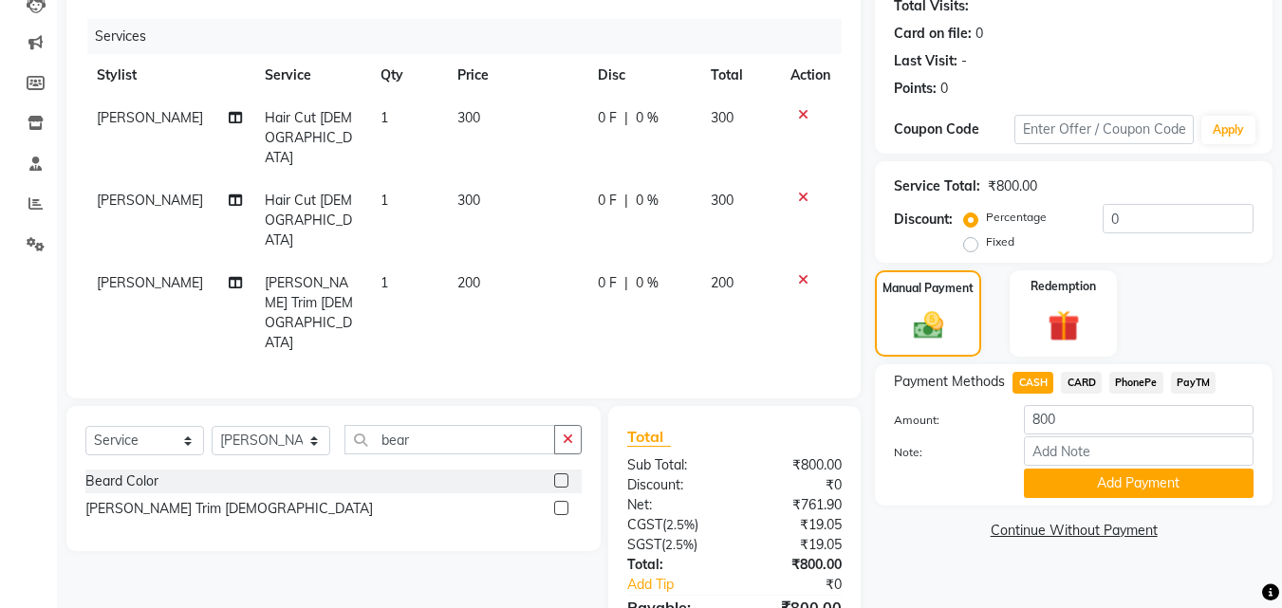
click at [1101, 473] on button "Add Payment" at bounding box center [1139, 483] width 230 height 29
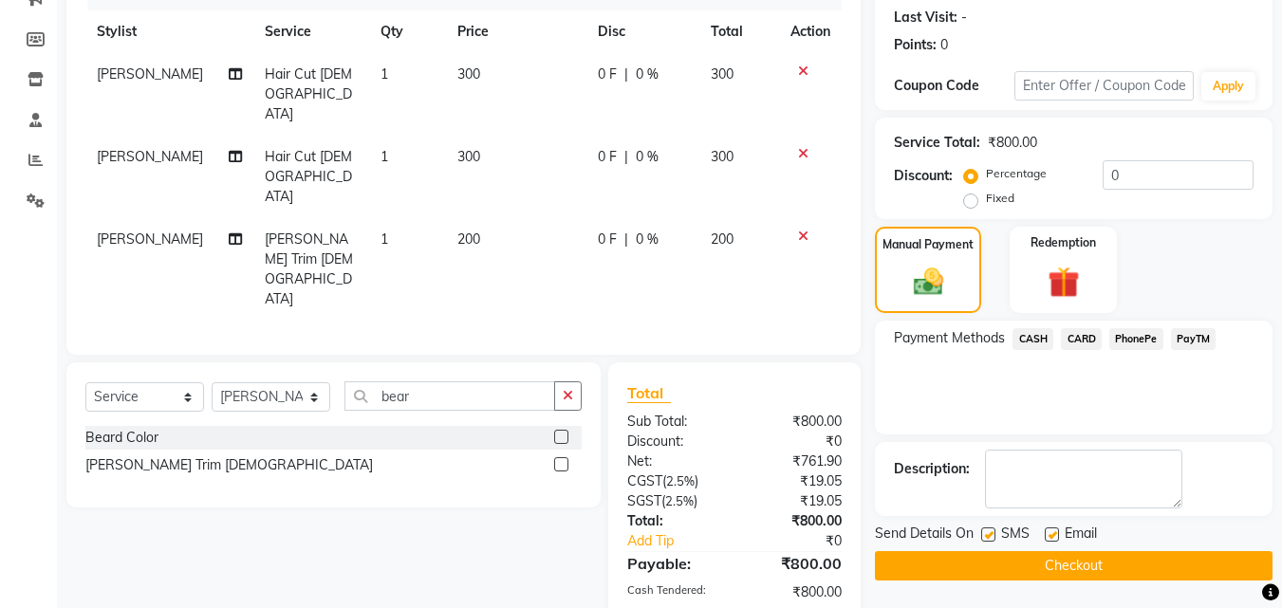
scroll to position [284, 0]
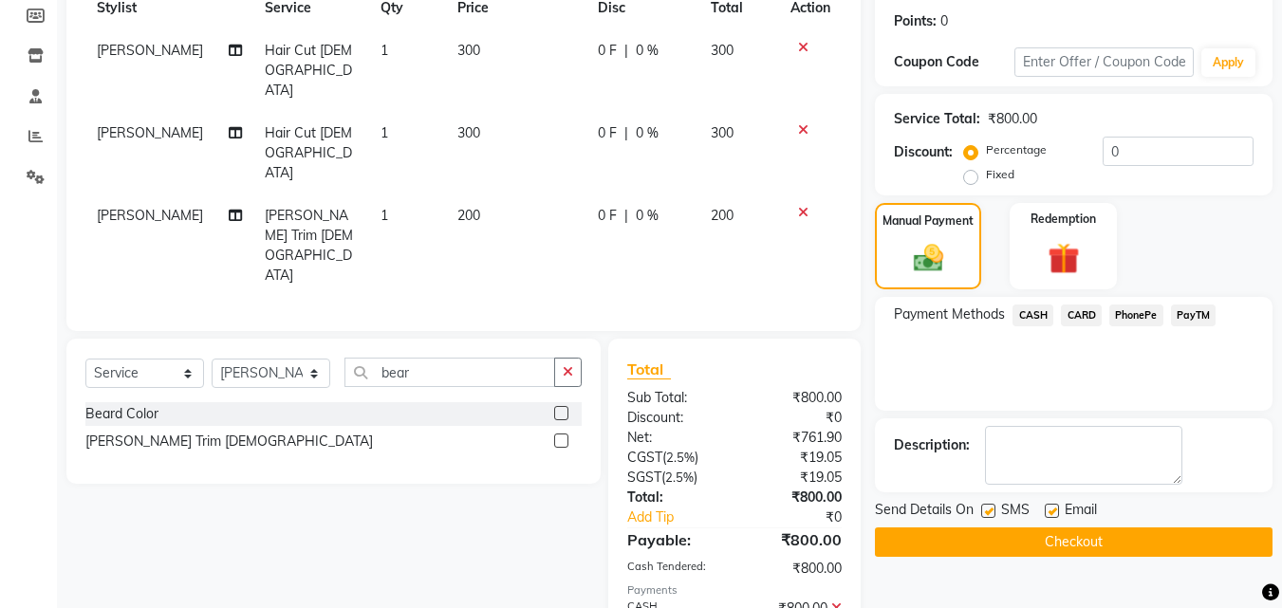
click at [1122, 536] on button "Checkout" at bounding box center [1074, 542] width 398 height 29
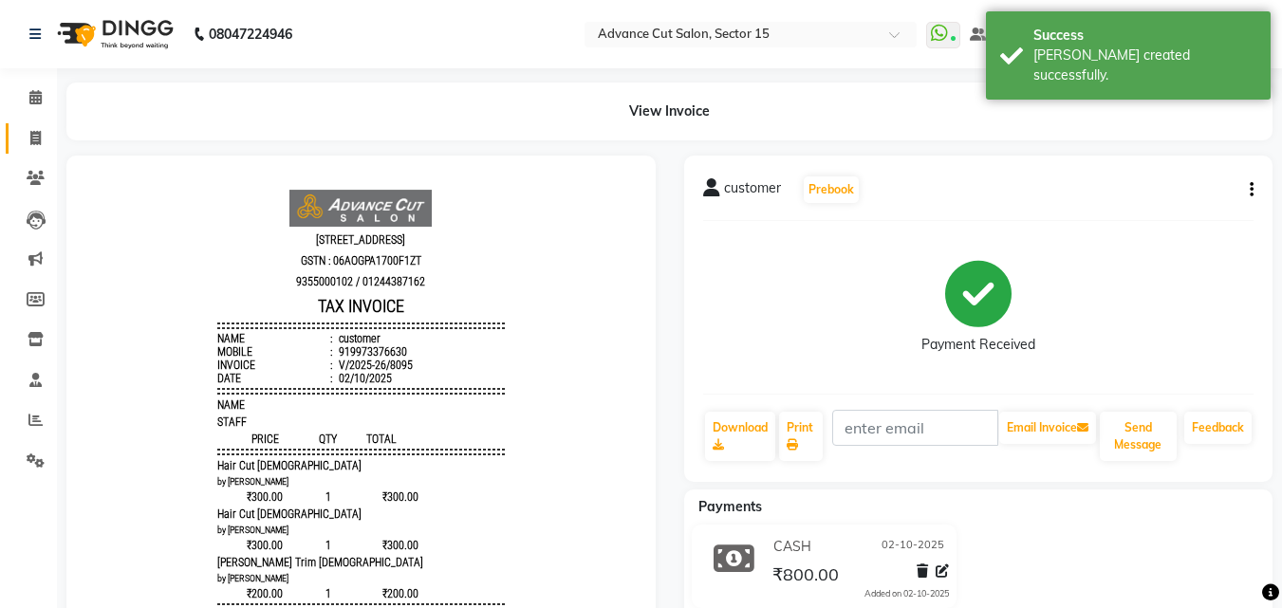
click at [35, 148] on span at bounding box center [35, 139] width 33 height 22
select select "6255"
select select "service"
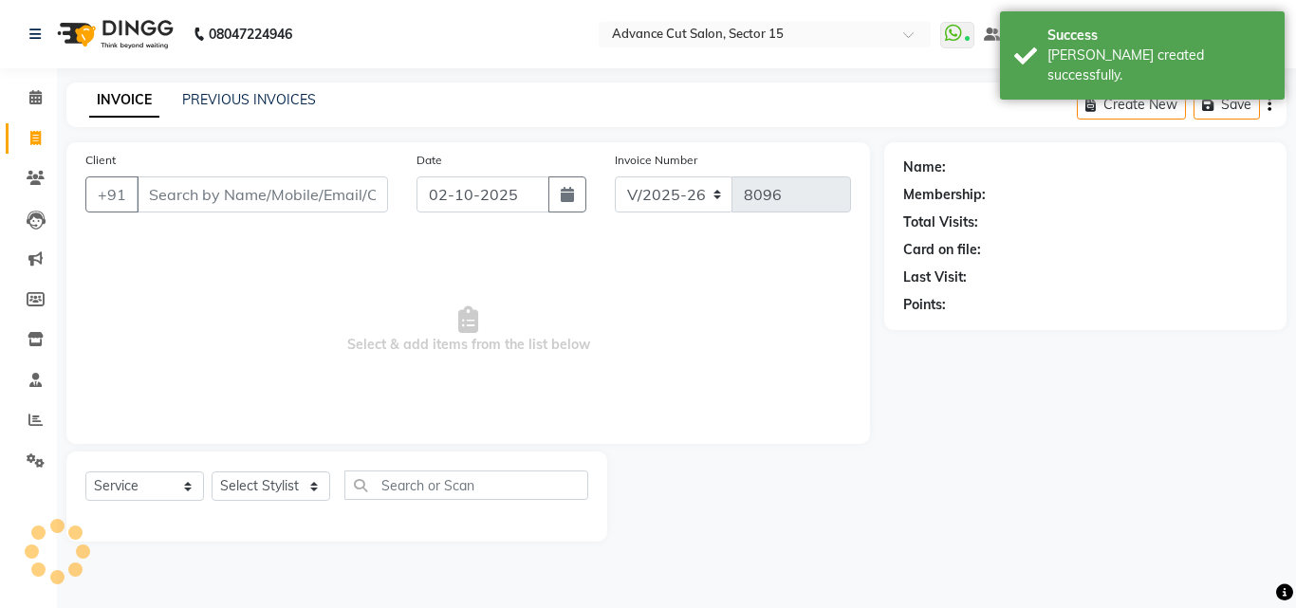
click at [205, 209] on input "Client" at bounding box center [262, 195] width 251 height 36
click at [204, 204] on input "Client" at bounding box center [262, 195] width 251 height 36
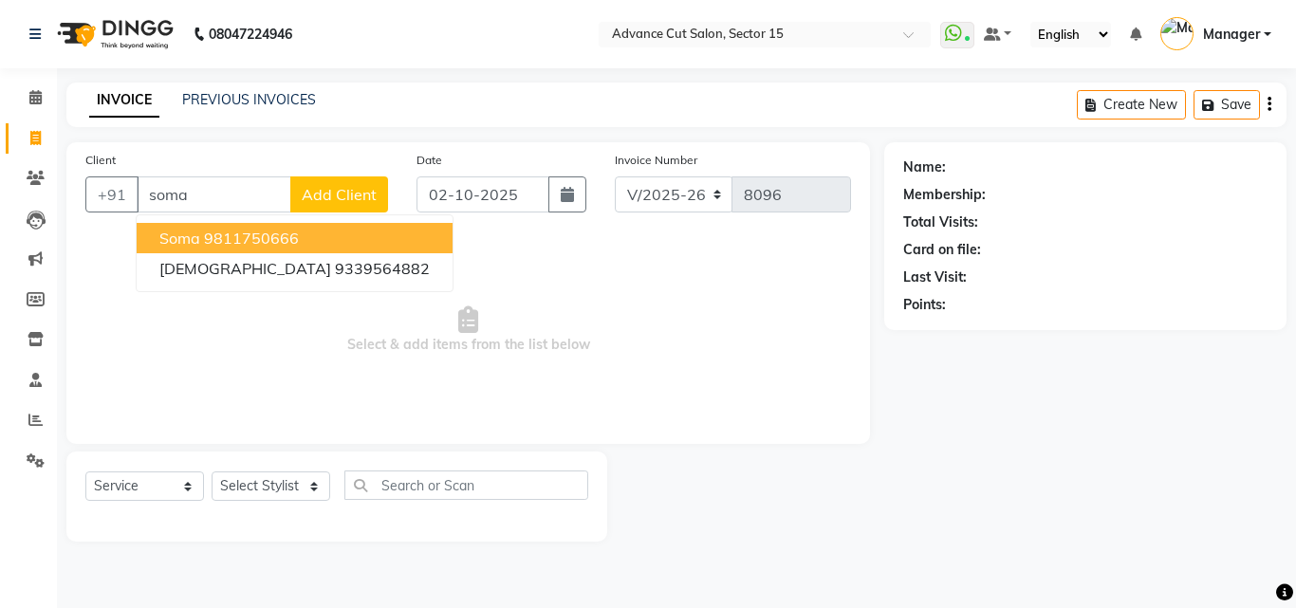
click at [232, 246] on ngb-highlight "9811750666" at bounding box center [251, 238] width 95 height 19
type input "9811750666"
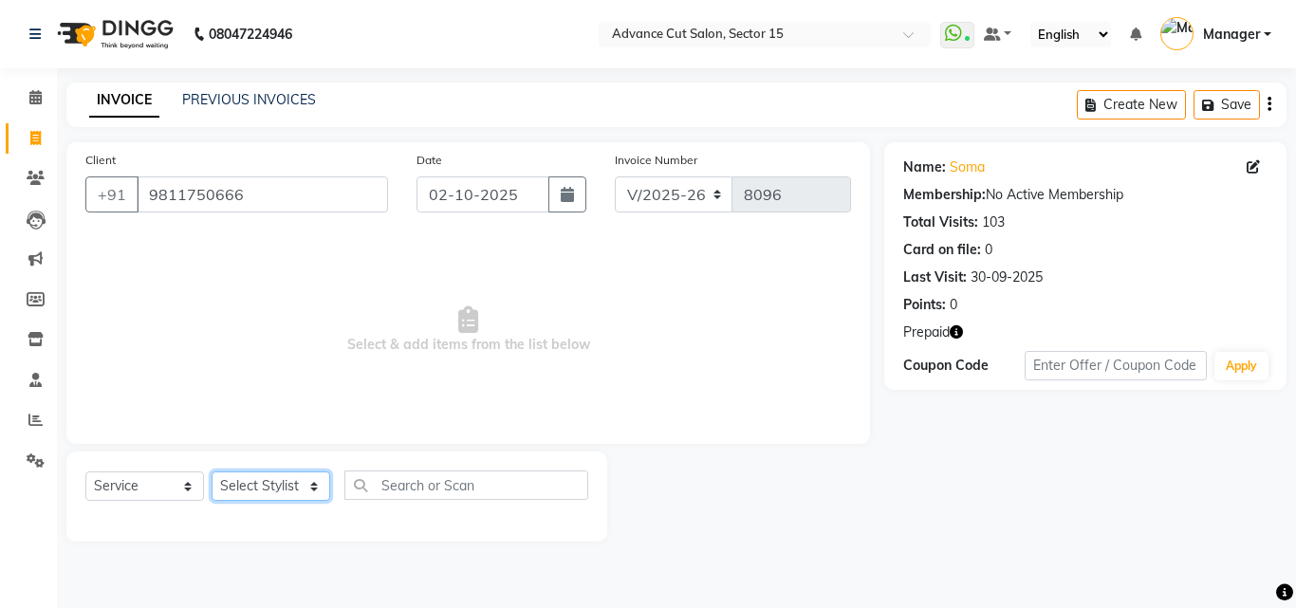
click at [260, 493] on select "Select Stylist Advance Cut ASIF FARMAN HAIDER Iqbal KASHISH LUCKY Manager MANOJ…" at bounding box center [271, 486] width 119 height 29
select select "85929"
click at [266, 490] on select "Select Stylist Advance Cut ASIF FARMAN HAIDER Iqbal KASHISH LUCKY Manager MANOJ…" at bounding box center [271, 486] width 119 height 29
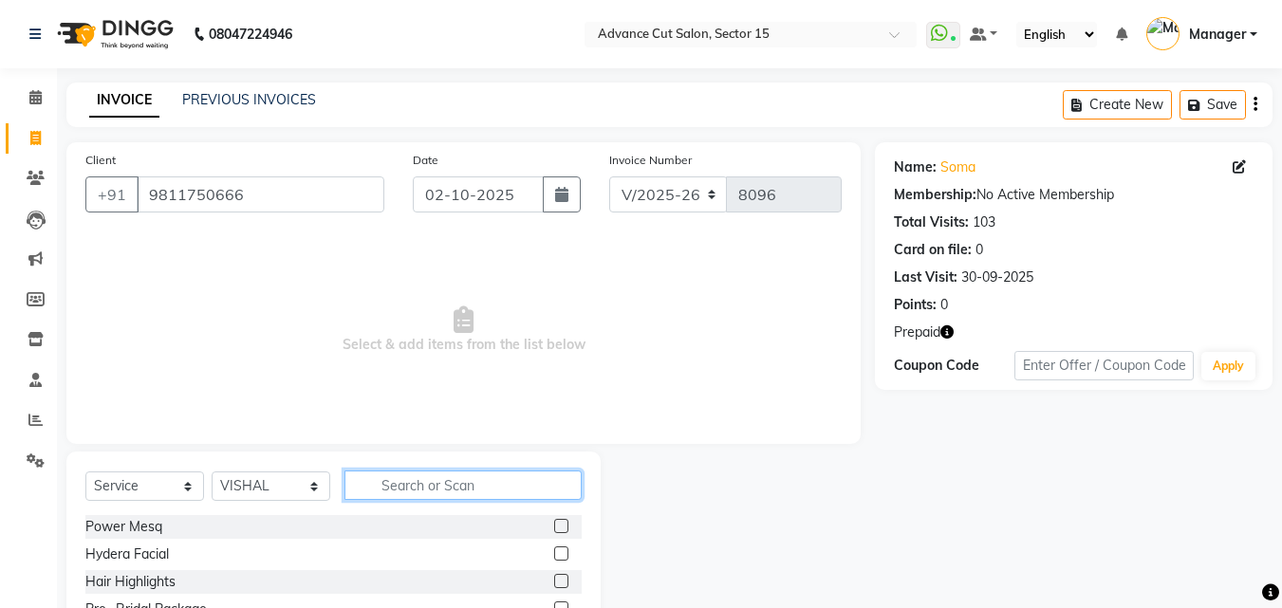
click at [414, 495] on input "text" at bounding box center [462, 485] width 237 height 29
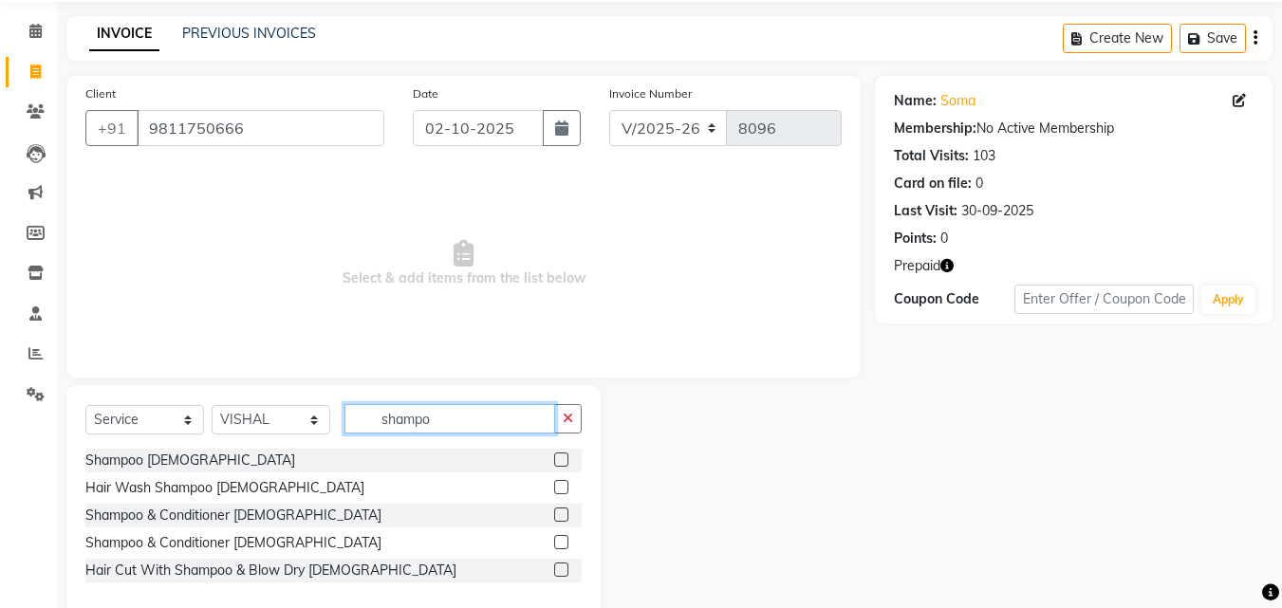
scroll to position [100, 0]
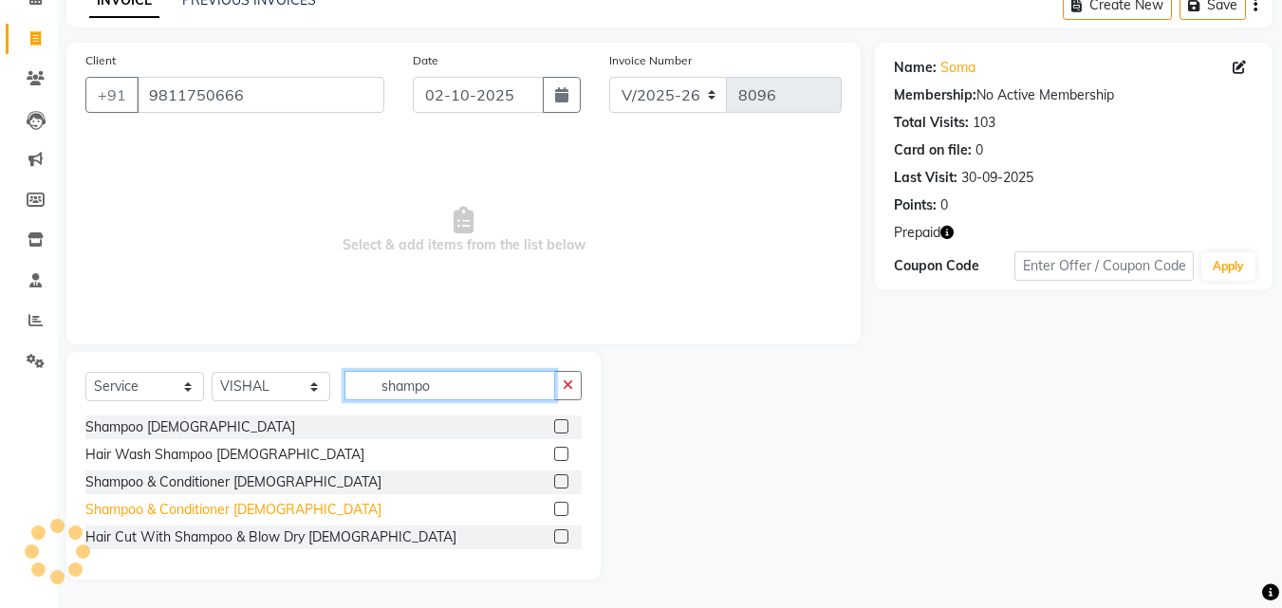
type input "shampo"
click at [241, 507] on div "Shampoo & Conditioner Female" at bounding box center [233, 510] width 296 height 20
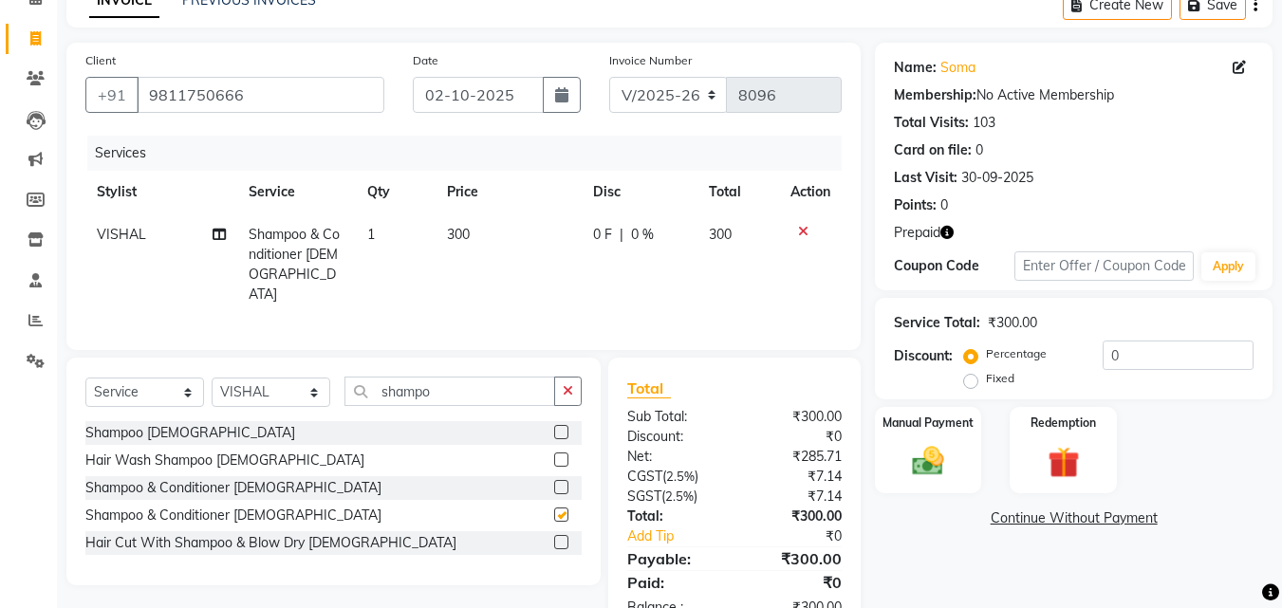
checkbox input "false"
click at [551, 393] on input "shampo" at bounding box center [449, 391] width 211 height 29
click at [563, 390] on button "button" at bounding box center [568, 391] width 28 height 29
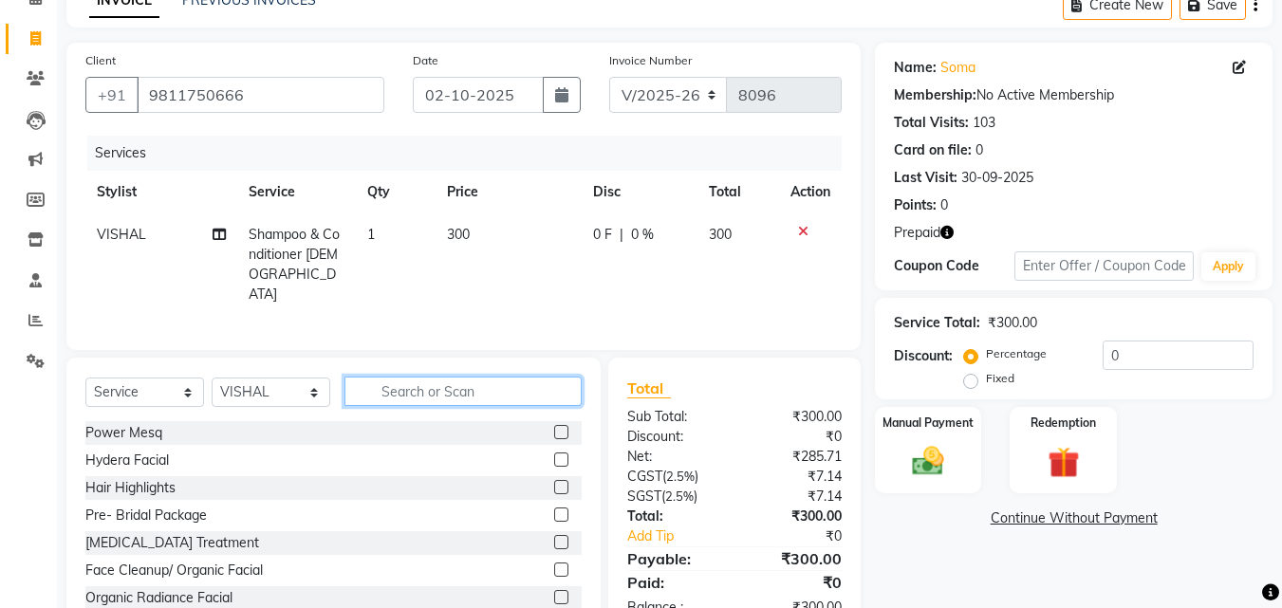
click at [553, 388] on input "text" at bounding box center [462, 391] width 237 height 29
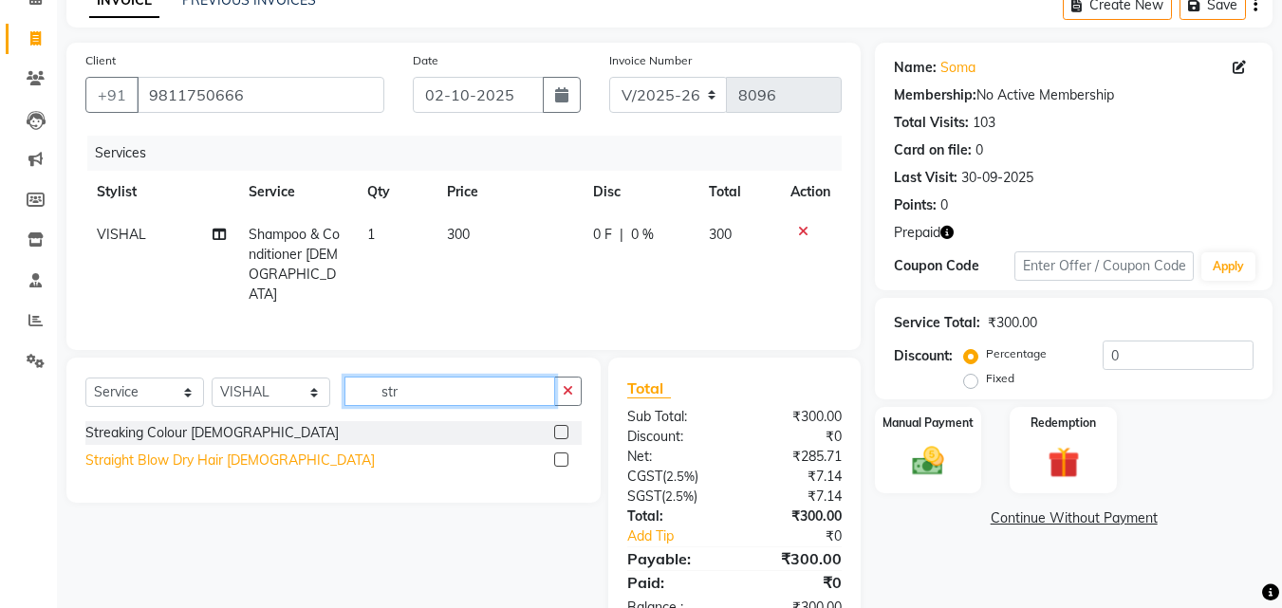
type input "str"
click at [247, 454] on div "Straight Blow Dry Hair Female" at bounding box center [229, 461] width 289 height 20
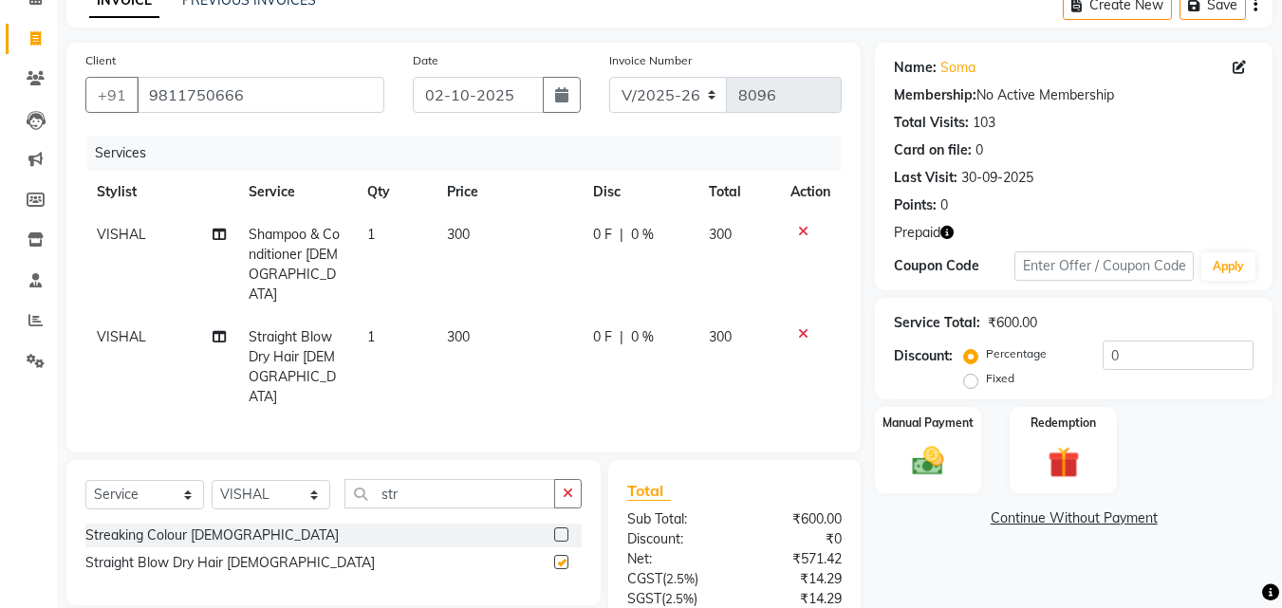
checkbox input "false"
click at [1099, 361] on div "Percentage Fixed 0" at bounding box center [1111, 366] width 286 height 51
click at [1104, 361] on input "0" at bounding box center [1178, 355] width 151 height 29
type input "50"
click at [1096, 424] on label "Redemption" at bounding box center [1064, 422] width 68 height 18
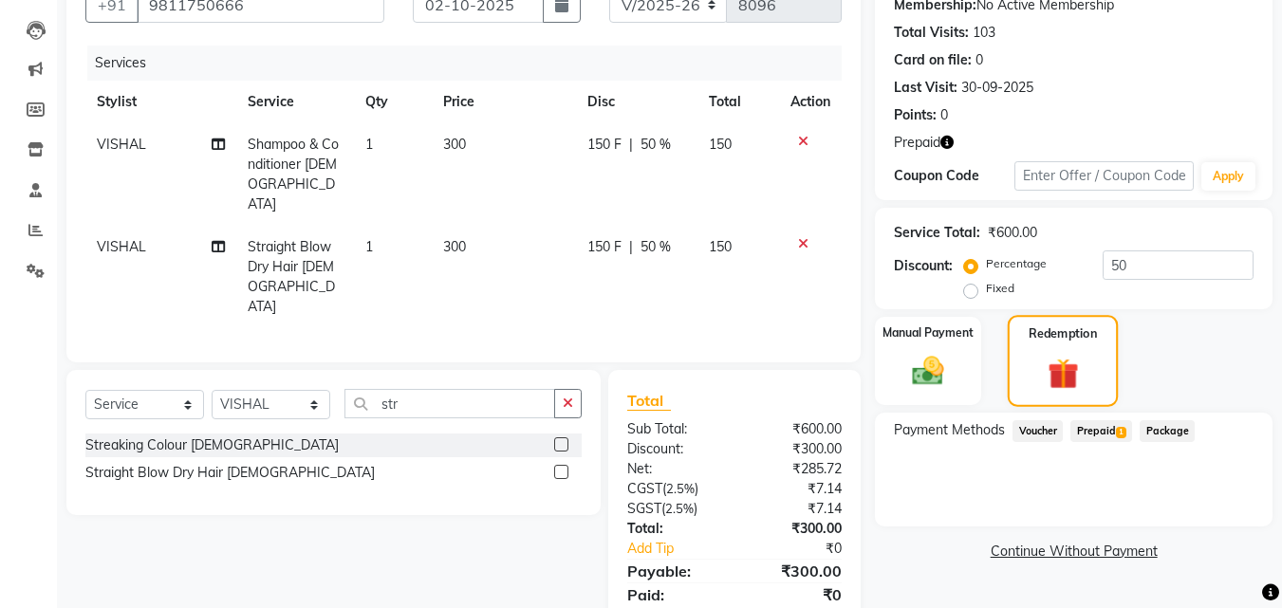
scroll to position [233, 0]
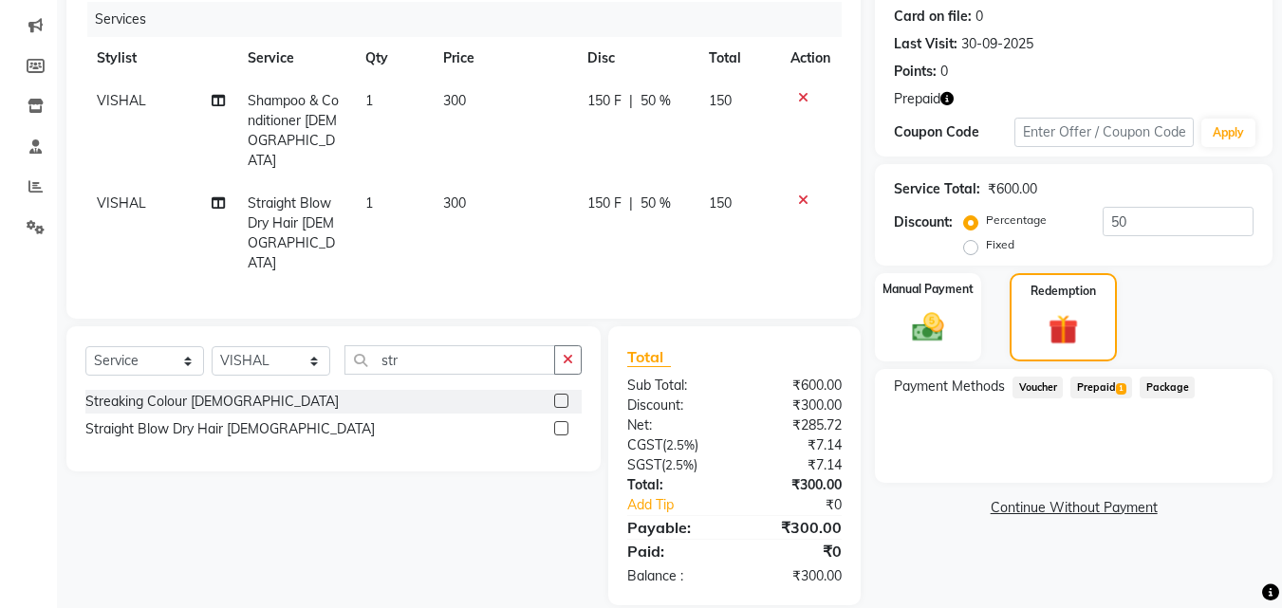
click at [1114, 385] on span "Prepaid 1" at bounding box center [1101, 388] width 62 height 22
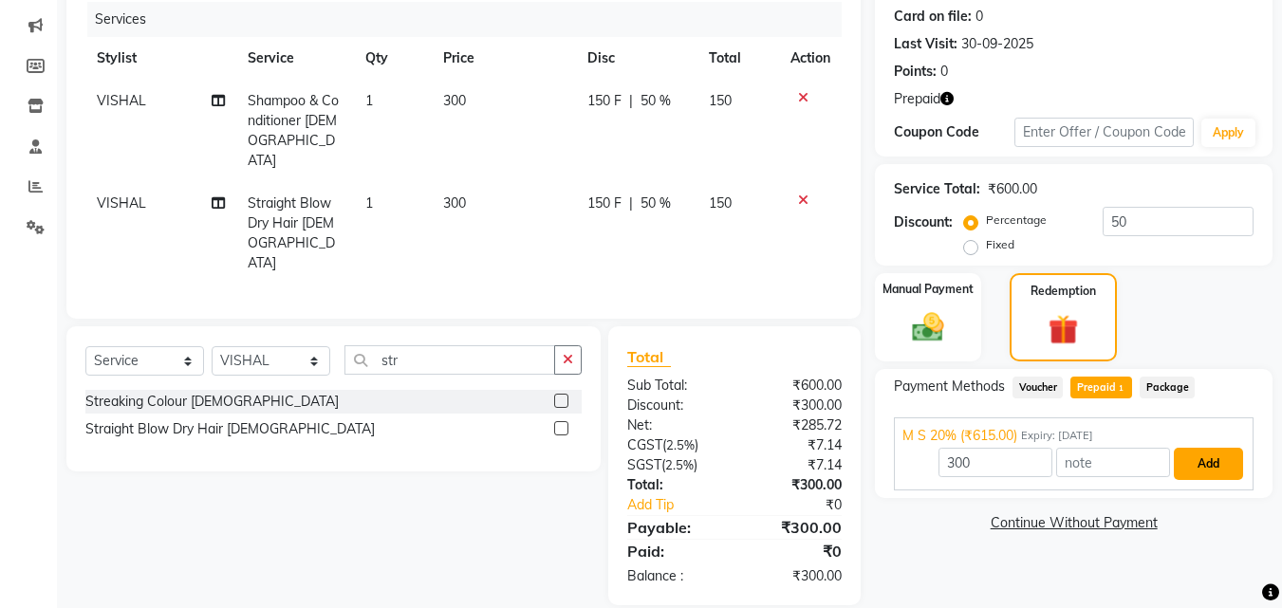
click at [1215, 460] on button "Add" at bounding box center [1208, 464] width 69 height 32
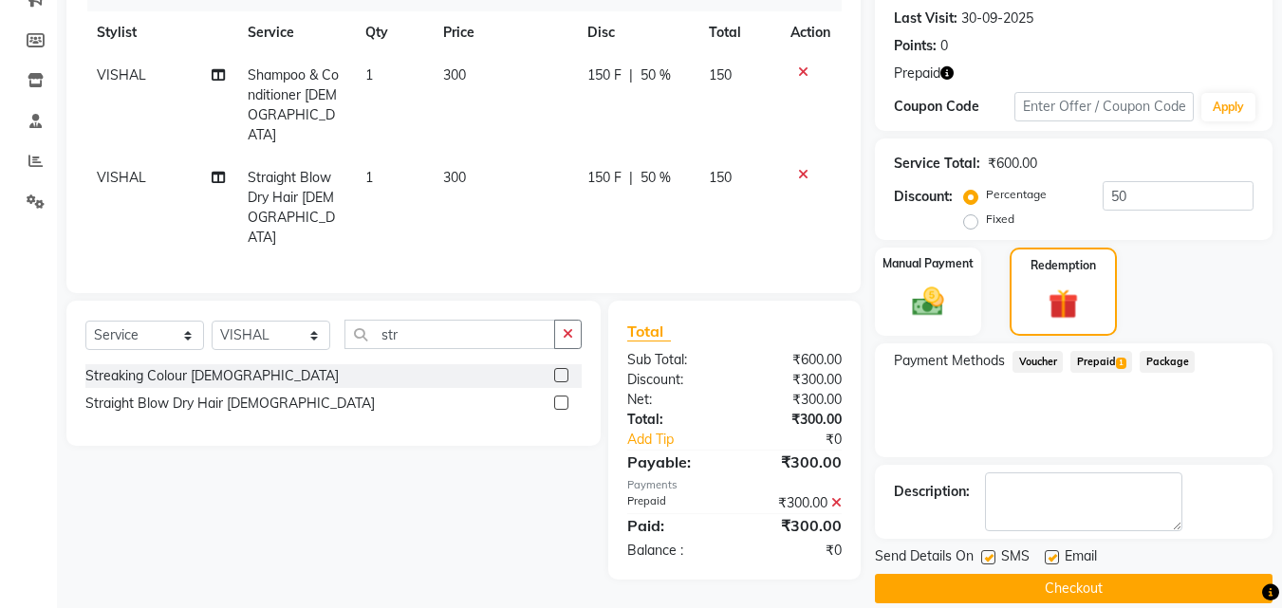
scroll to position [283, 0]
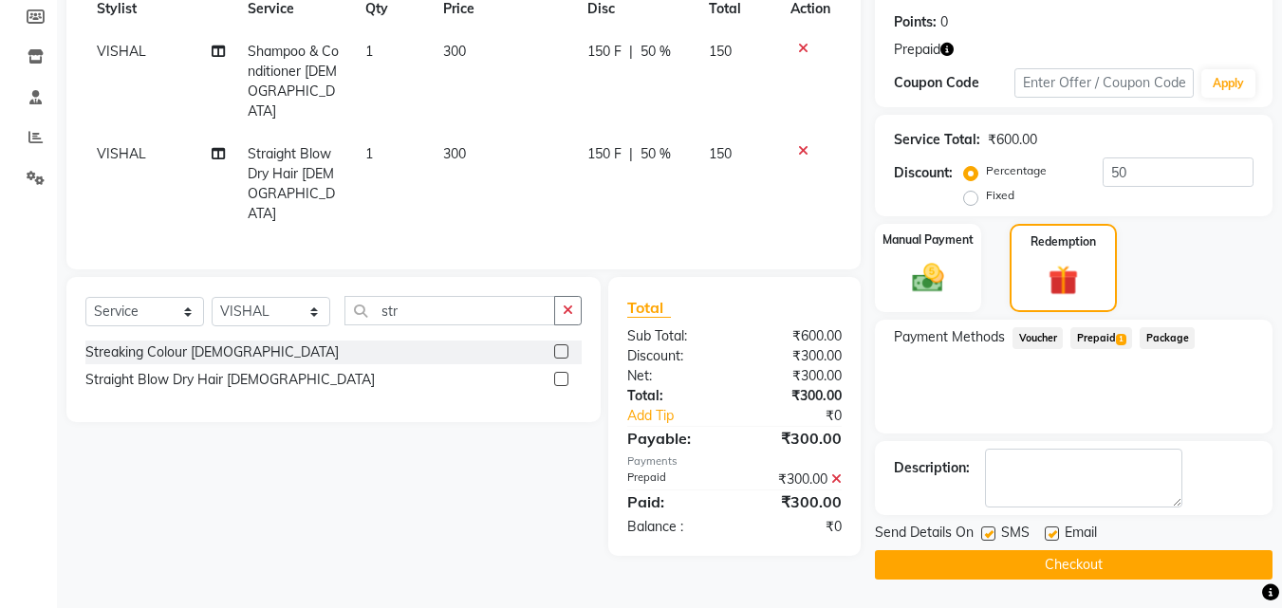
click at [1150, 559] on button "Checkout" at bounding box center [1074, 564] width 398 height 29
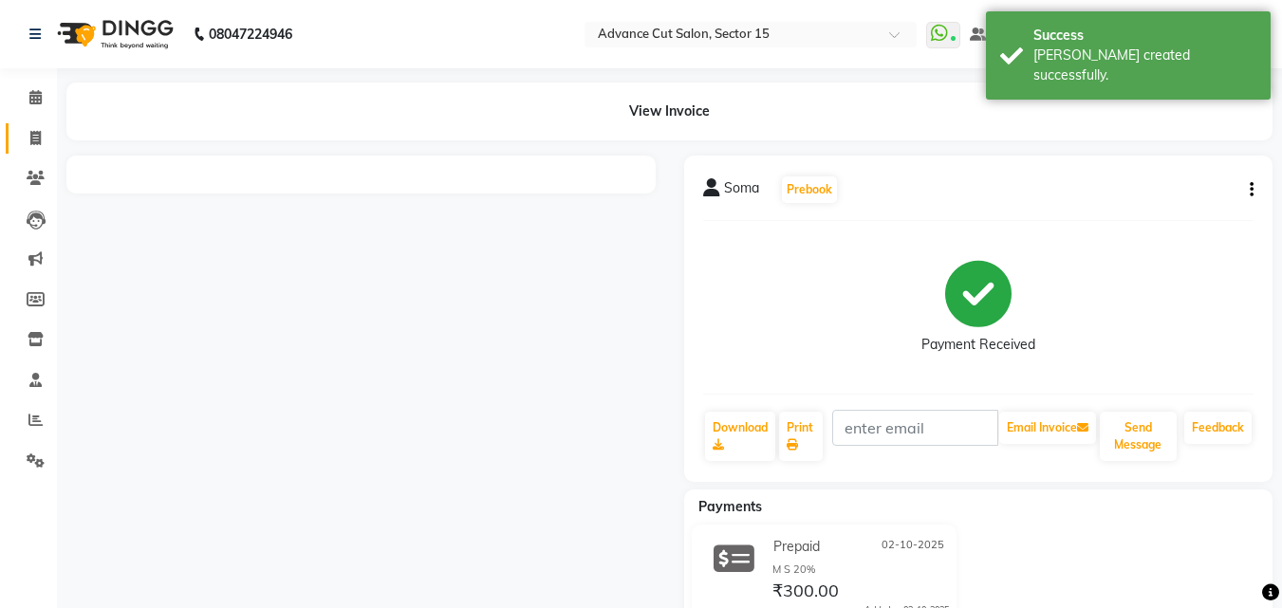
click at [33, 132] on icon at bounding box center [35, 138] width 10 height 14
select select "service"
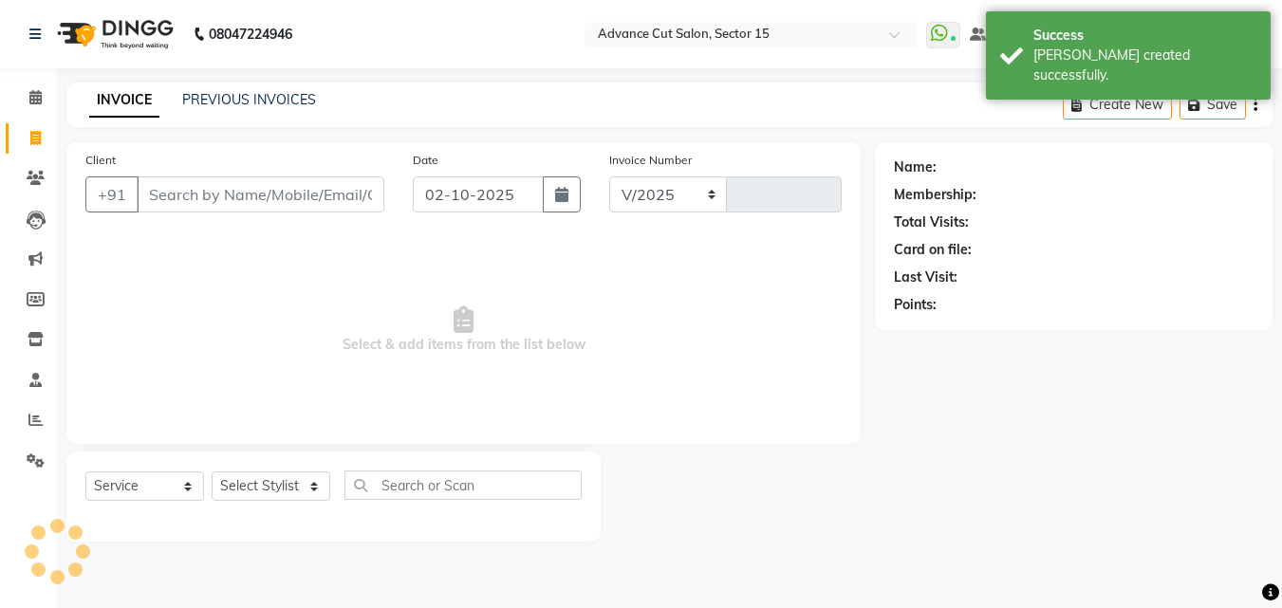
select select "6255"
type input "8097"
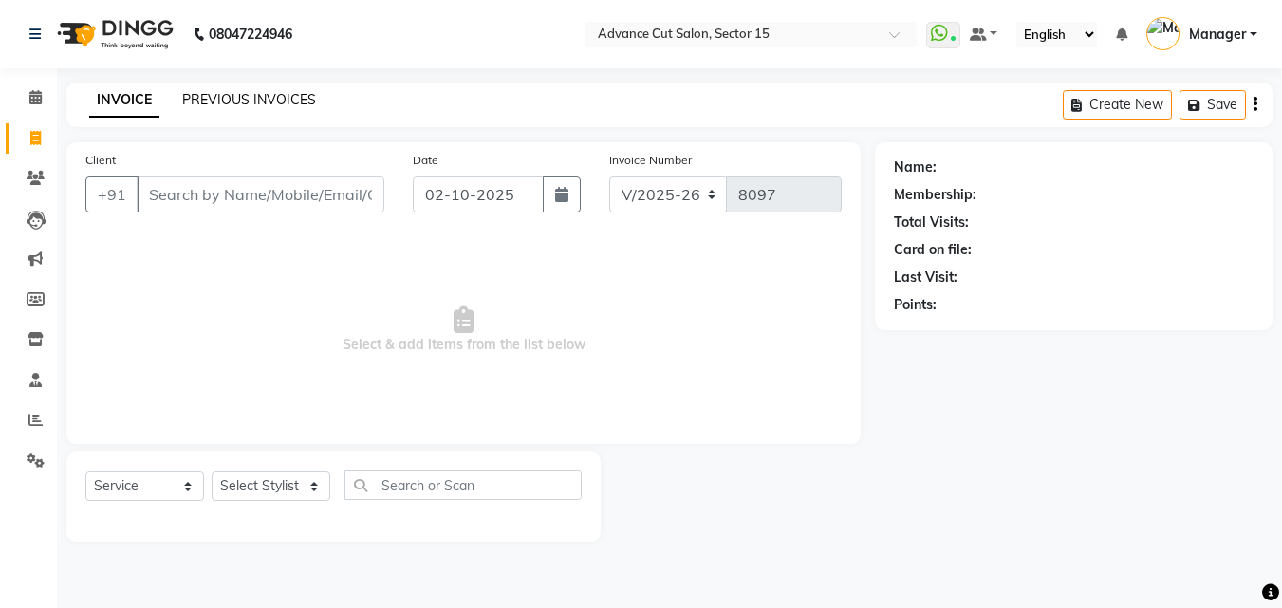
click at [273, 104] on link "PREVIOUS INVOICES" at bounding box center [249, 99] width 134 height 17
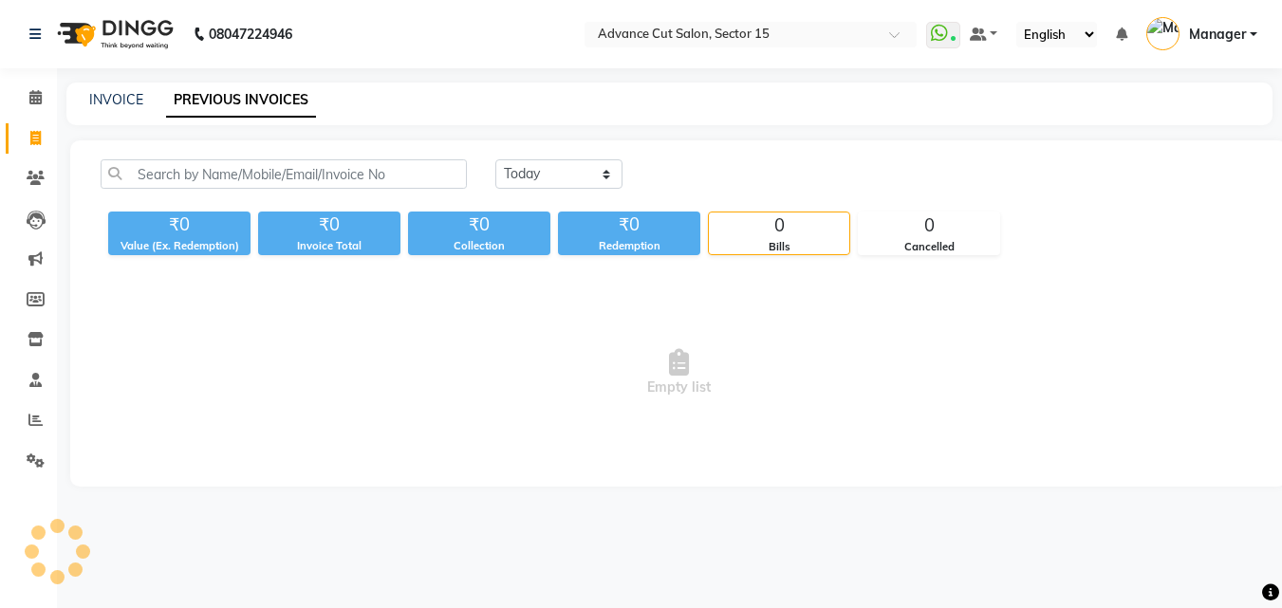
drag, startPoint x: 273, startPoint y: 104, endPoint x: 243, endPoint y: 101, distance: 30.6
click at [244, 102] on link "PREVIOUS INVOICES" at bounding box center [241, 101] width 150 height 34
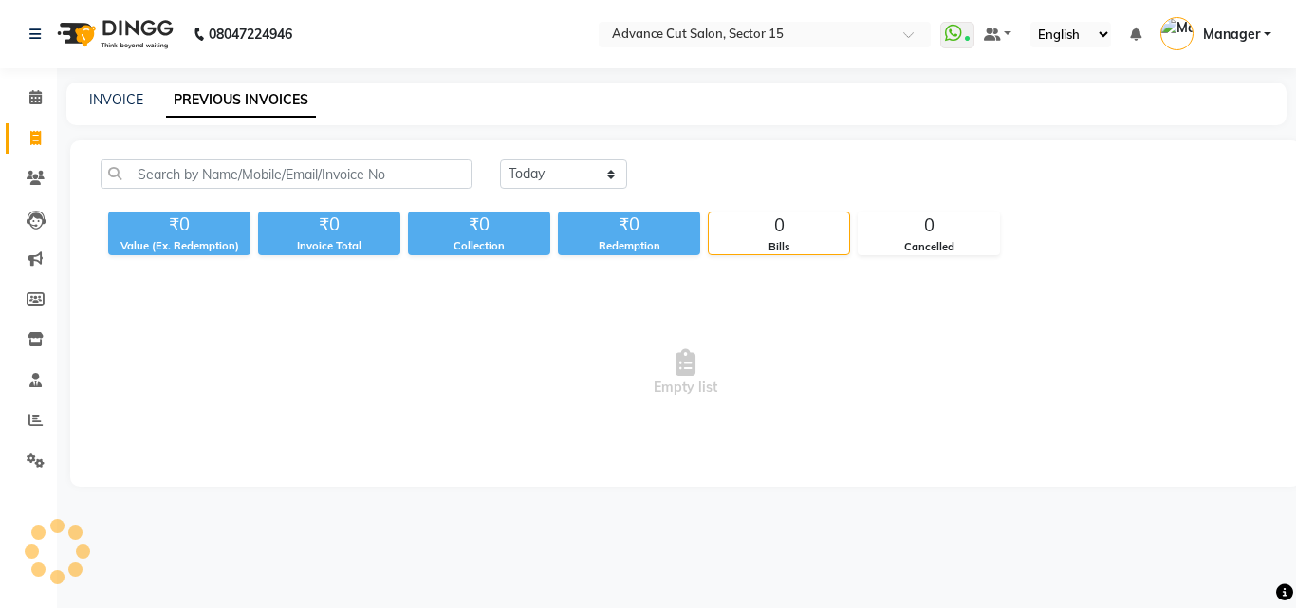
click at [243, 101] on link "PREVIOUS INVOICES" at bounding box center [241, 101] width 150 height 34
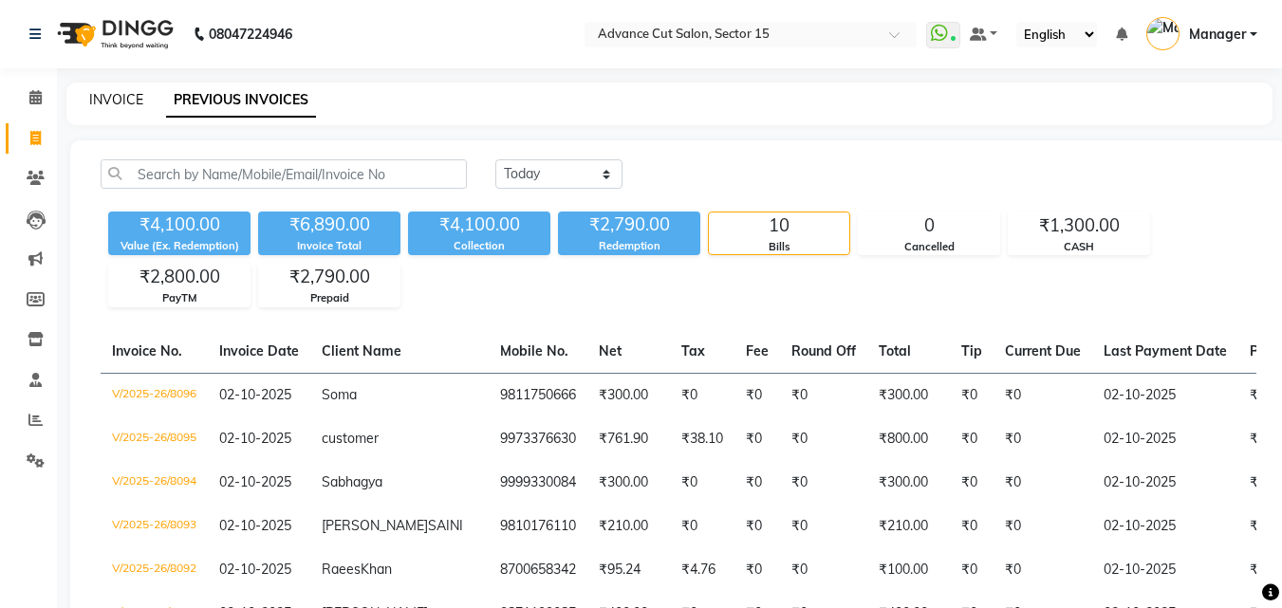
click at [125, 104] on link "INVOICE" at bounding box center [116, 99] width 54 height 17
select select "service"
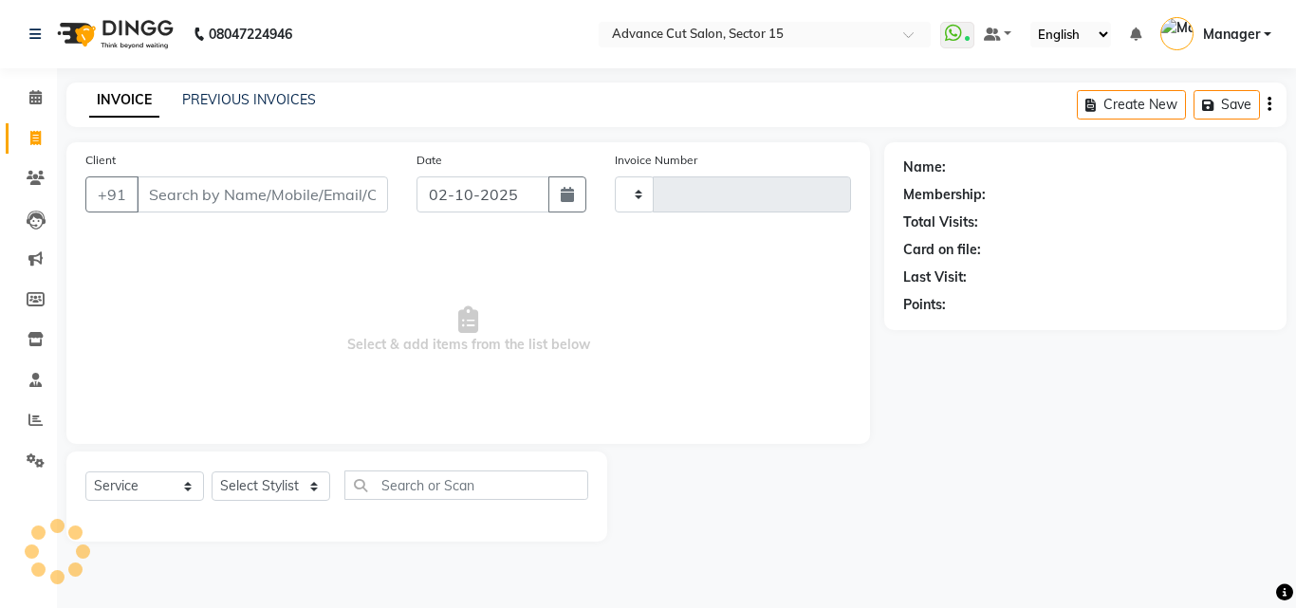
type input "8097"
select select "6255"
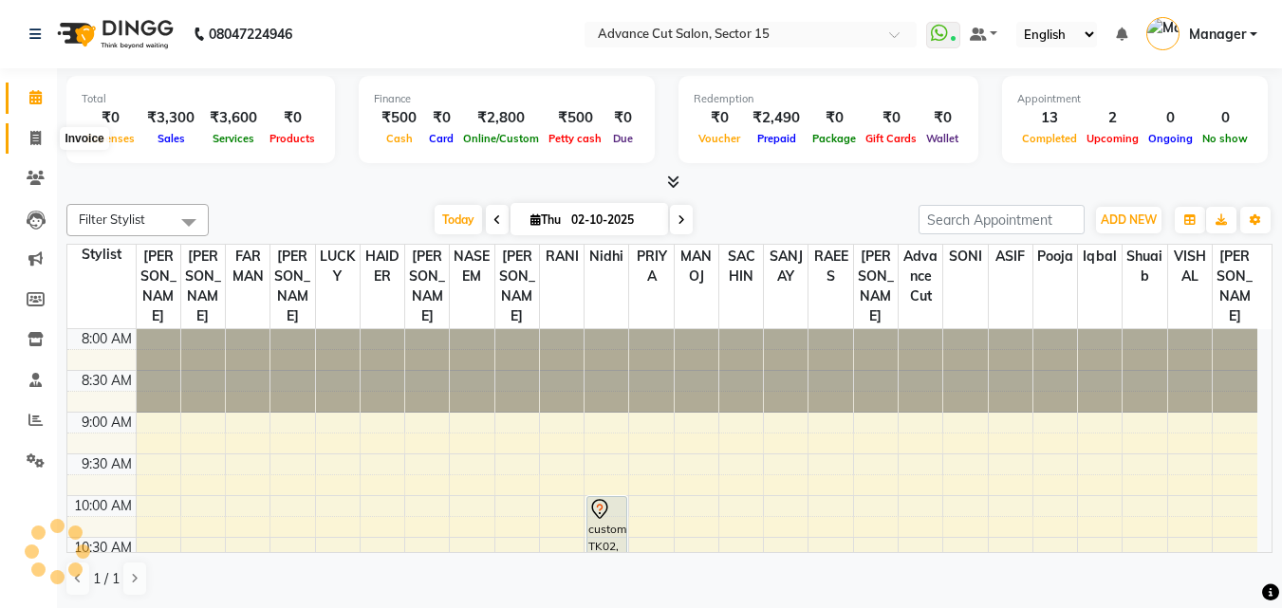
click at [26, 131] on span at bounding box center [35, 139] width 33 height 22
select select "service"
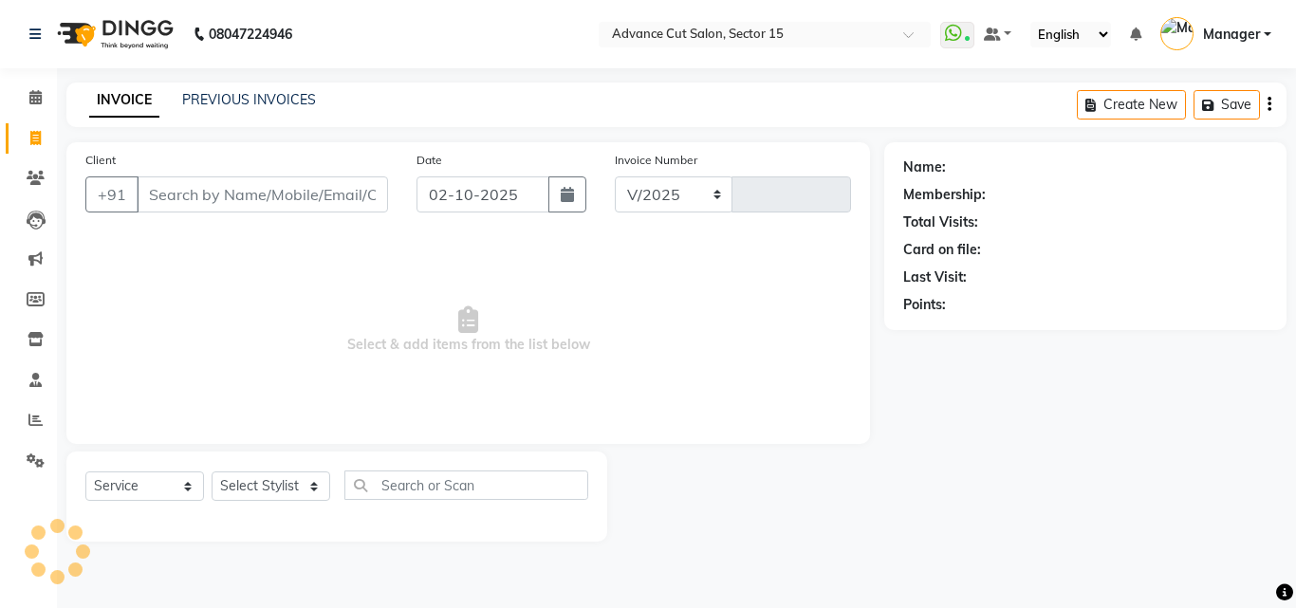
select select "6255"
type input "8095"
